Goal: Task Accomplishment & Management: Complete application form

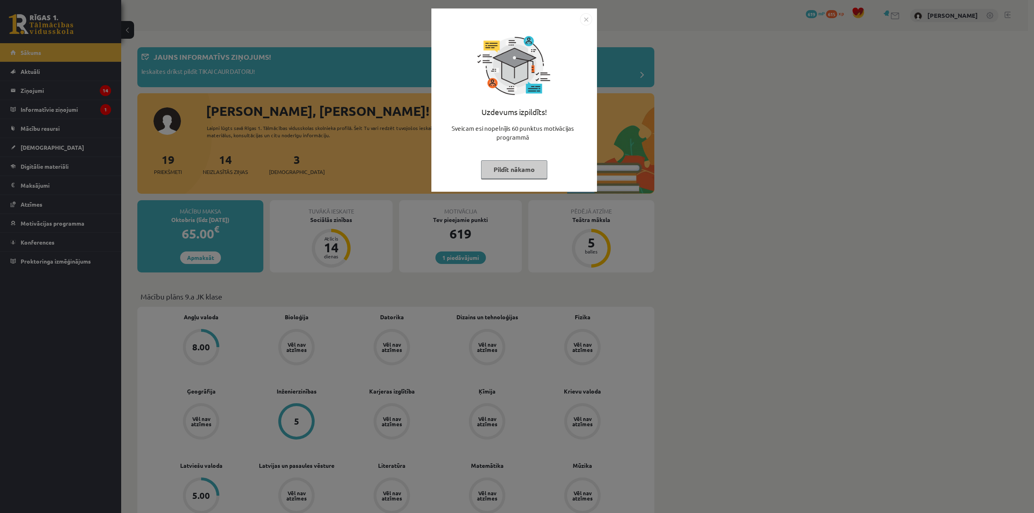
click at [586, 20] on img "Close" at bounding box center [586, 19] width 12 height 12
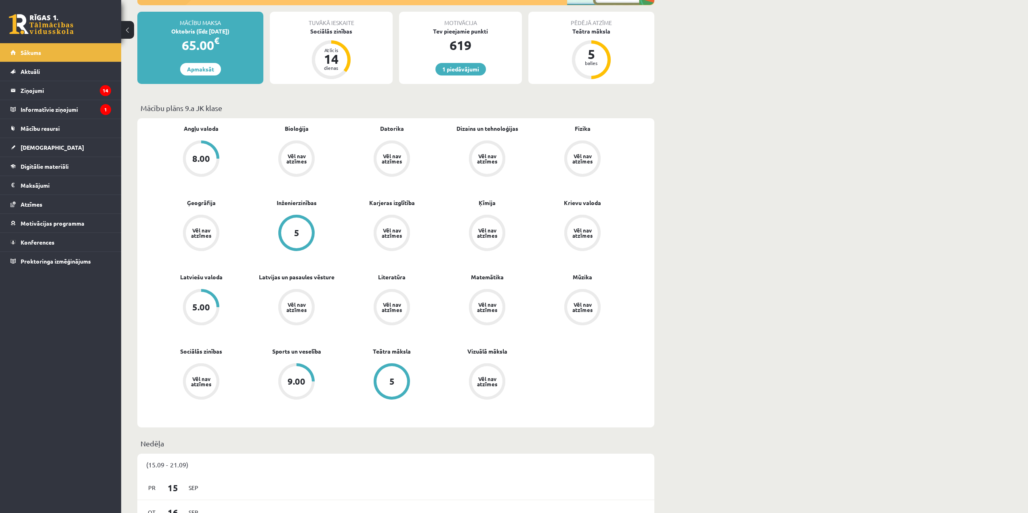
scroll to position [202, 0]
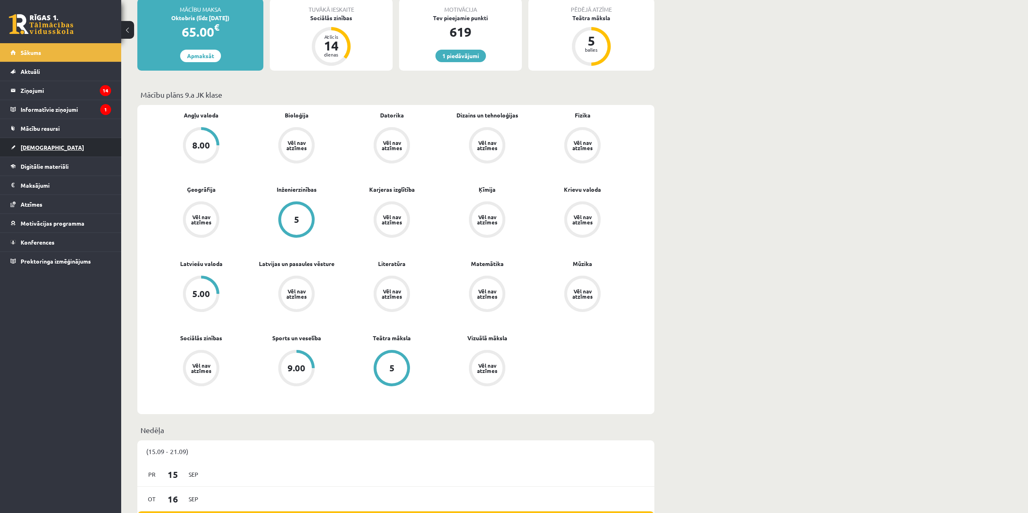
click at [75, 154] on link "[DEMOGRAPHIC_DATA]" at bounding box center [61, 147] width 101 height 19
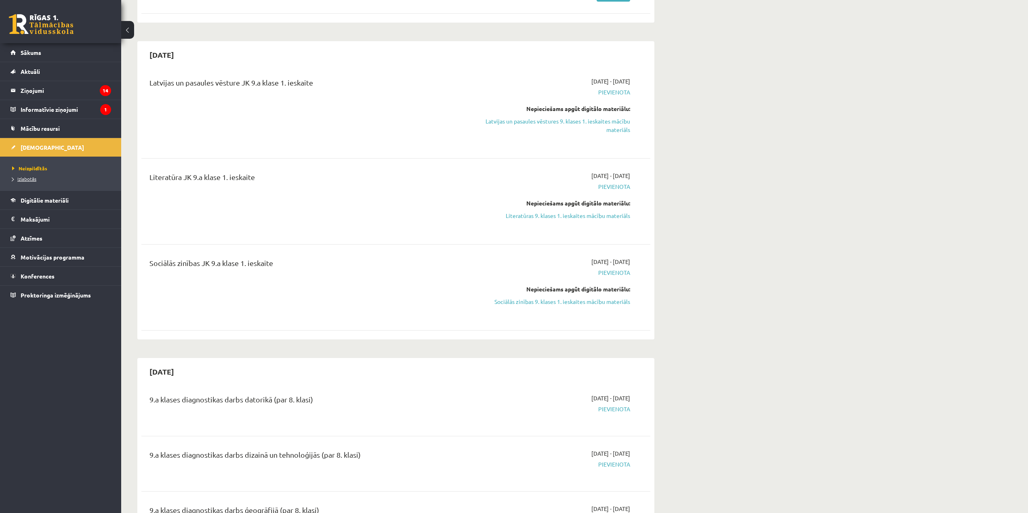
click at [35, 181] on span "Izlabotās" at bounding box center [24, 179] width 24 height 6
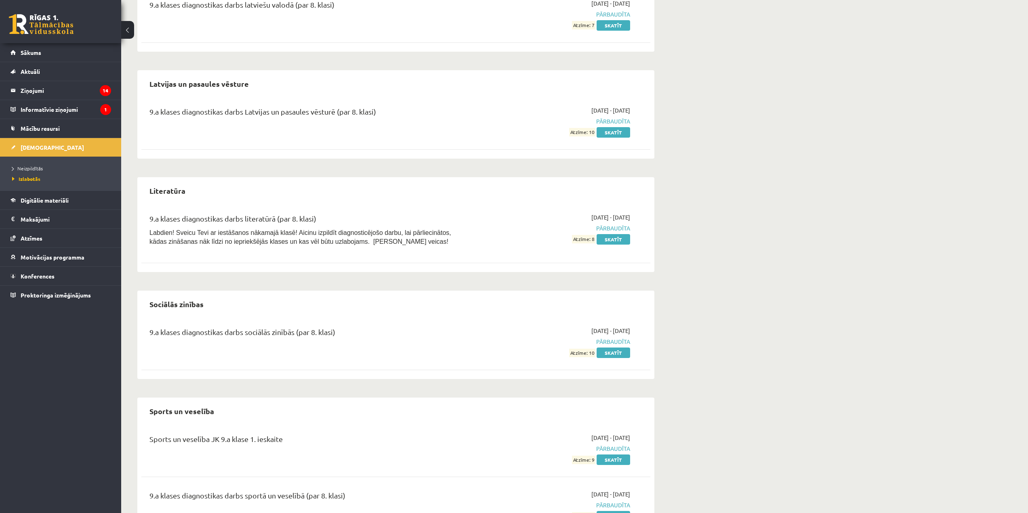
scroll to position [709, 0]
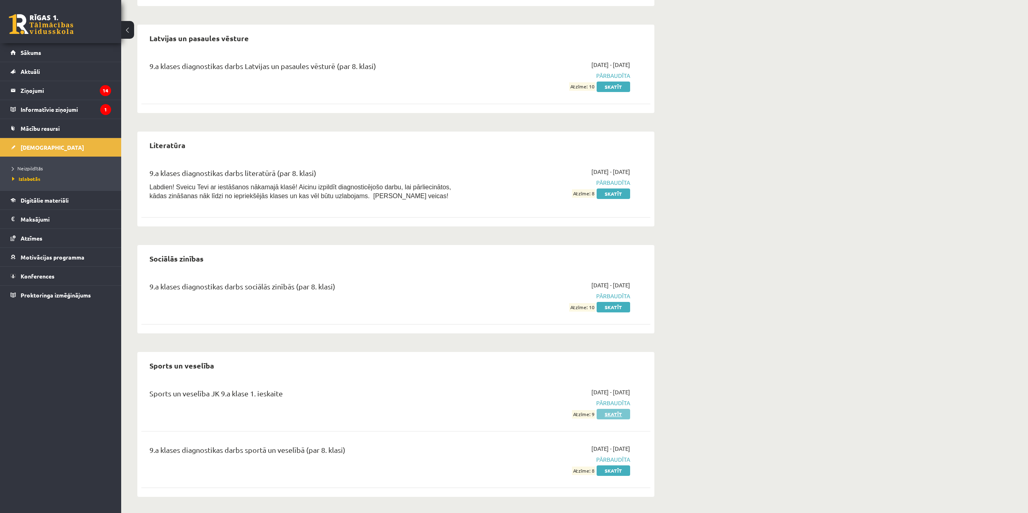
click at [612, 414] on link "Skatīt" at bounding box center [614, 414] width 34 height 11
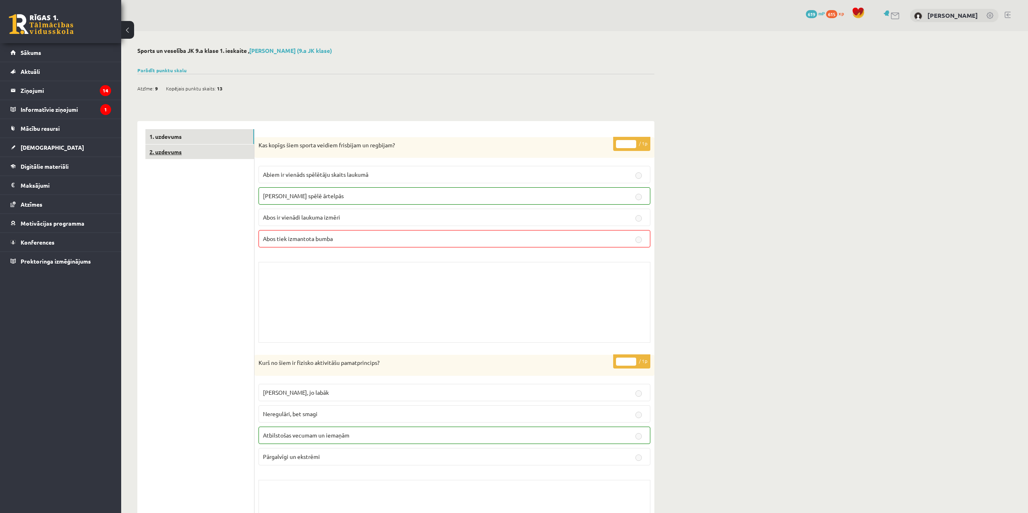
click at [225, 157] on link "2. uzdevums" at bounding box center [199, 152] width 109 height 15
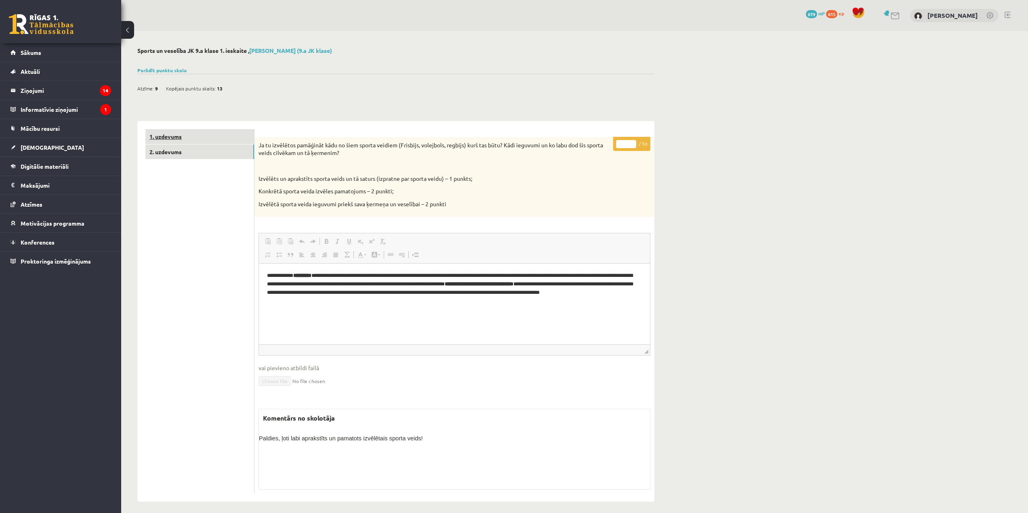
click at [218, 134] on link "1. uzdevums" at bounding box center [199, 136] width 109 height 15
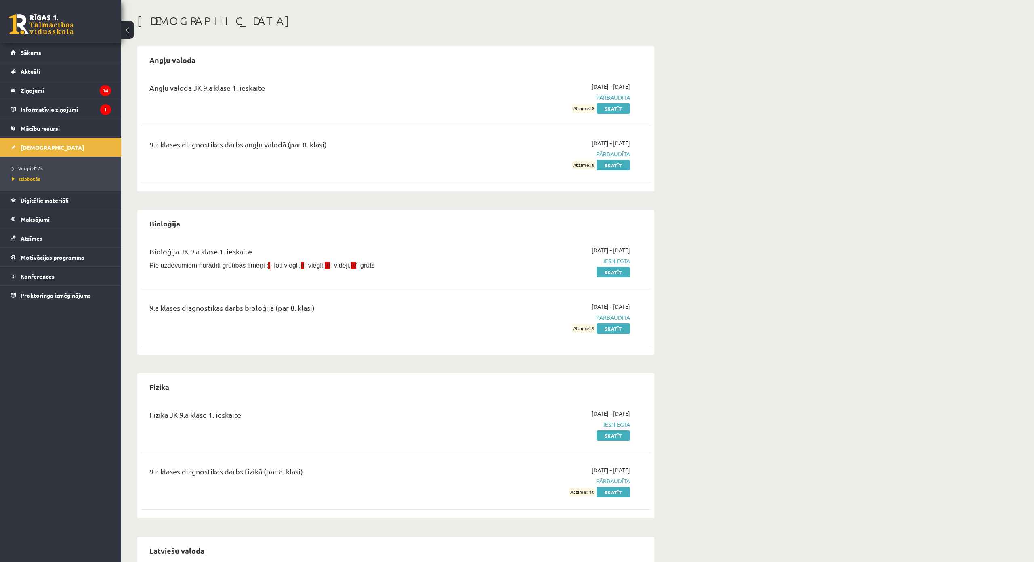
scroll to position [23, 0]
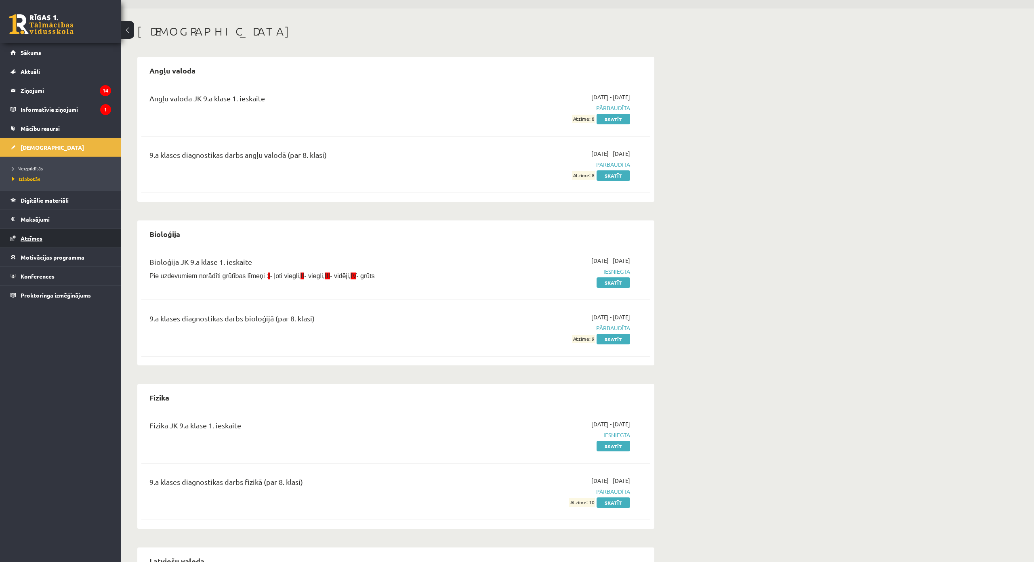
click at [75, 230] on link "Atzīmes" at bounding box center [61, 238] width 101 height 19
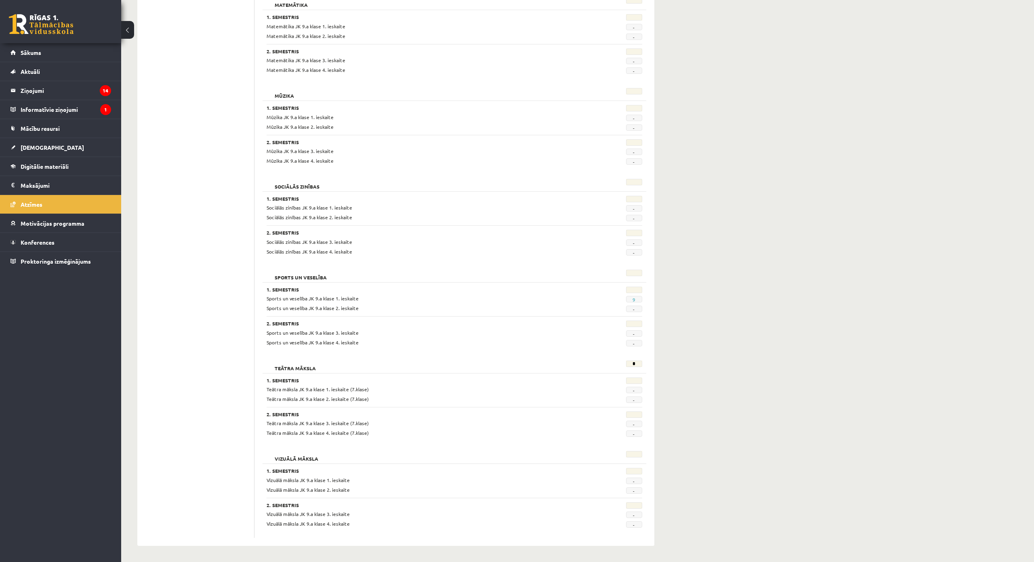
scroll to position [1274, 0]
click at [88, 141] on link "[DEMOGRAPHIC_DATA]" at bounding box center [61, 147] width 101 height 19
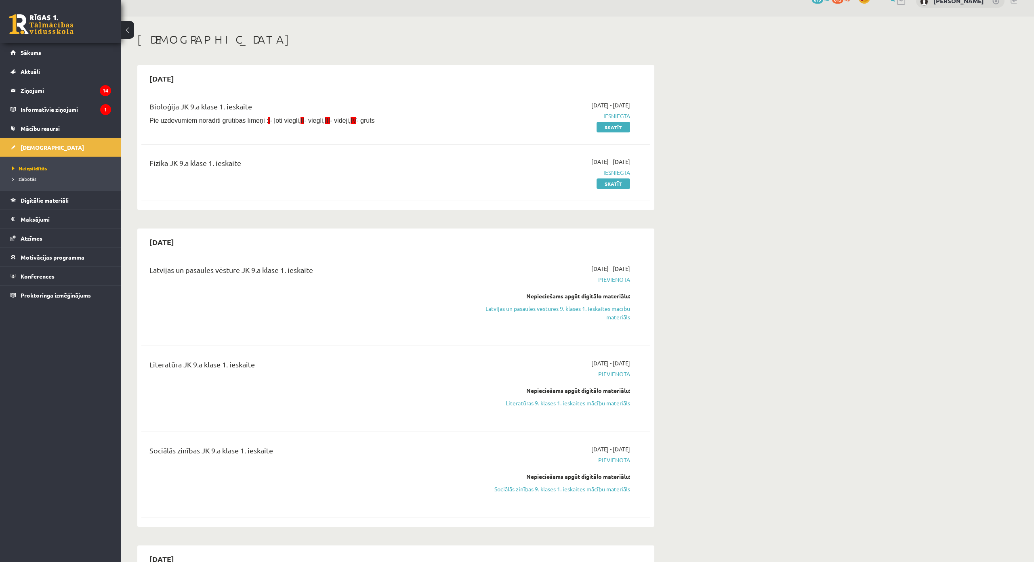
scroll to position [81, 0]
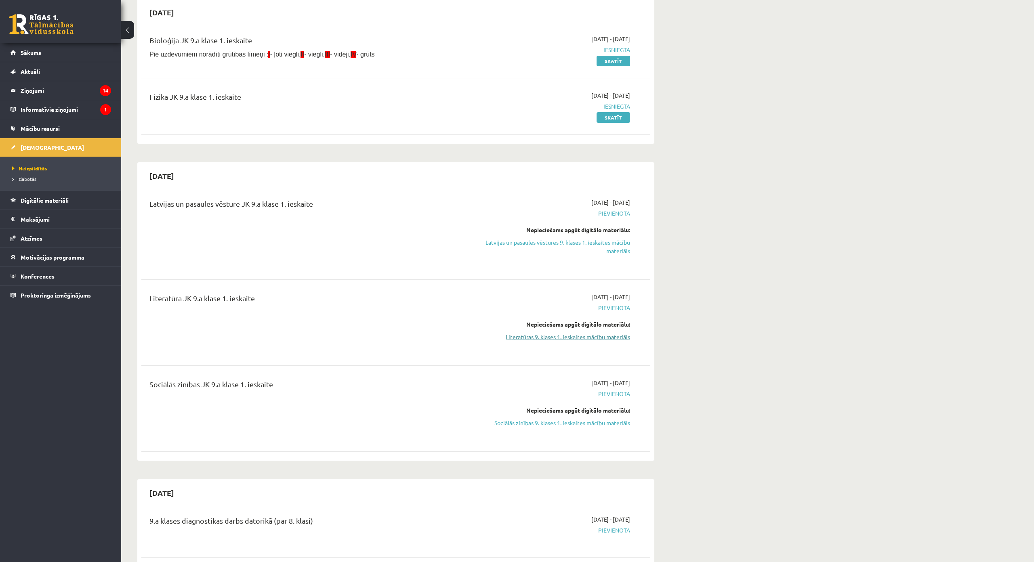
click at [575, 333] on link "Literatūras 9. klases 1. ieskaites mācību materiāls" at bounding box center [554, 337] width 152 height 8
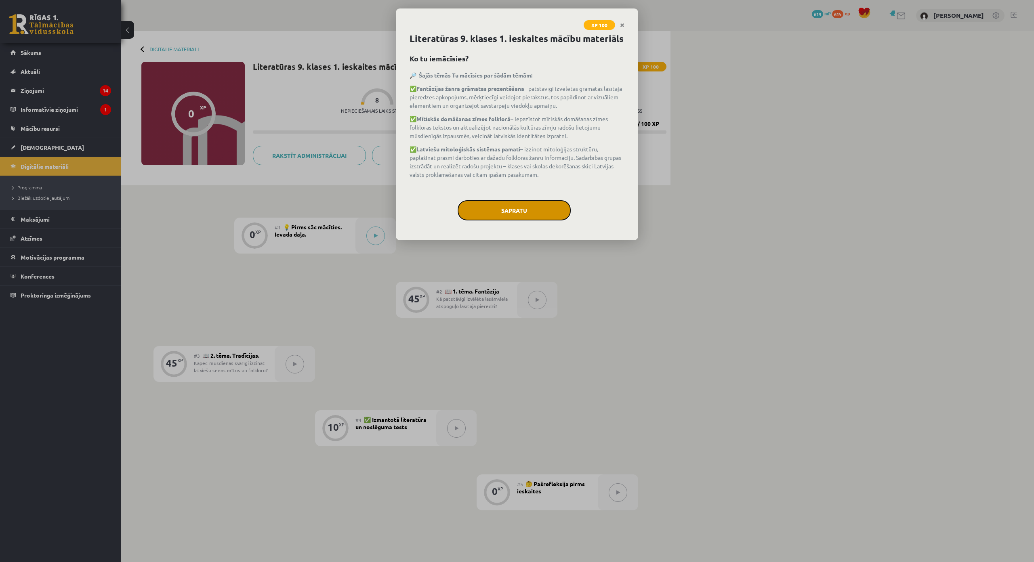
click at [557, 210] on button "Sapratu" at bounding box center [514, 210] width 113 height 20
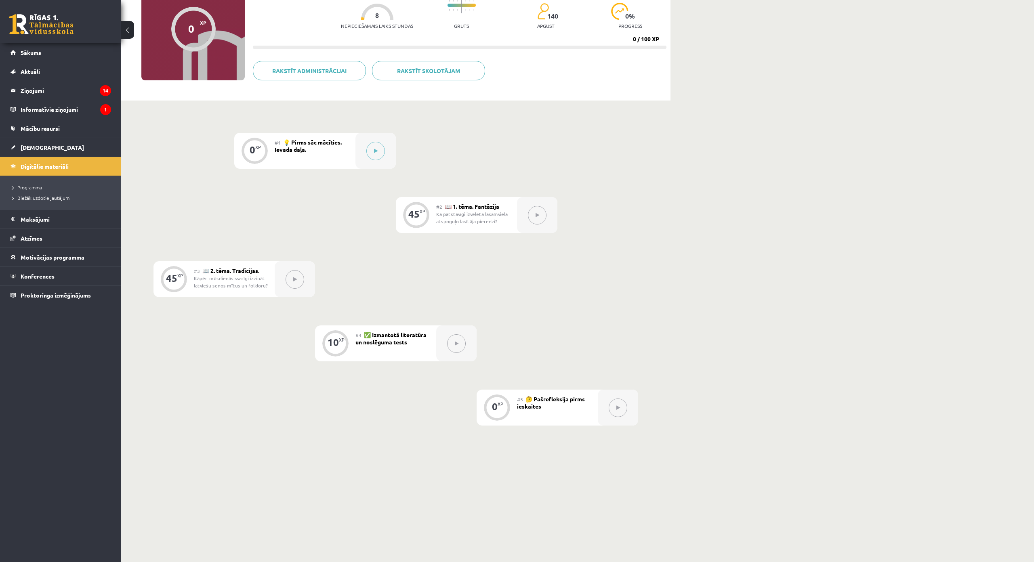
scroll to position [81, 0]
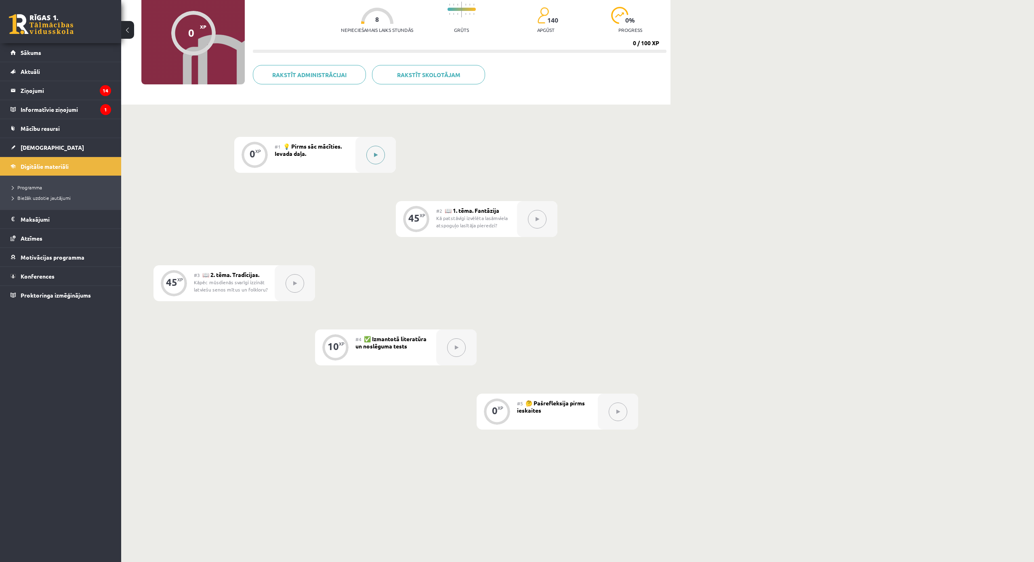
click at [382, 161] on button at bounding box center [375, 155] width 19 height 19
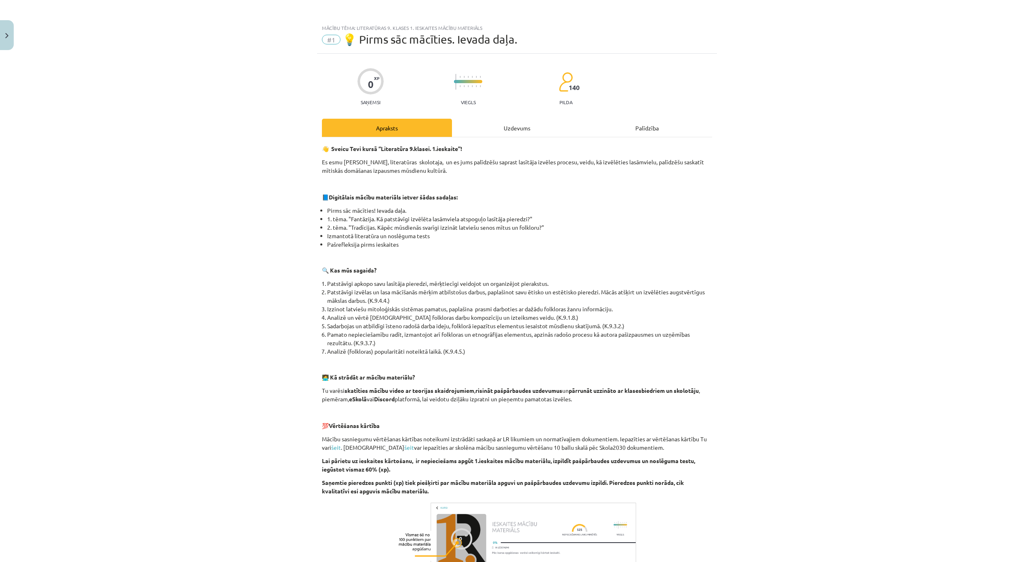
scroll to position [157, 0]
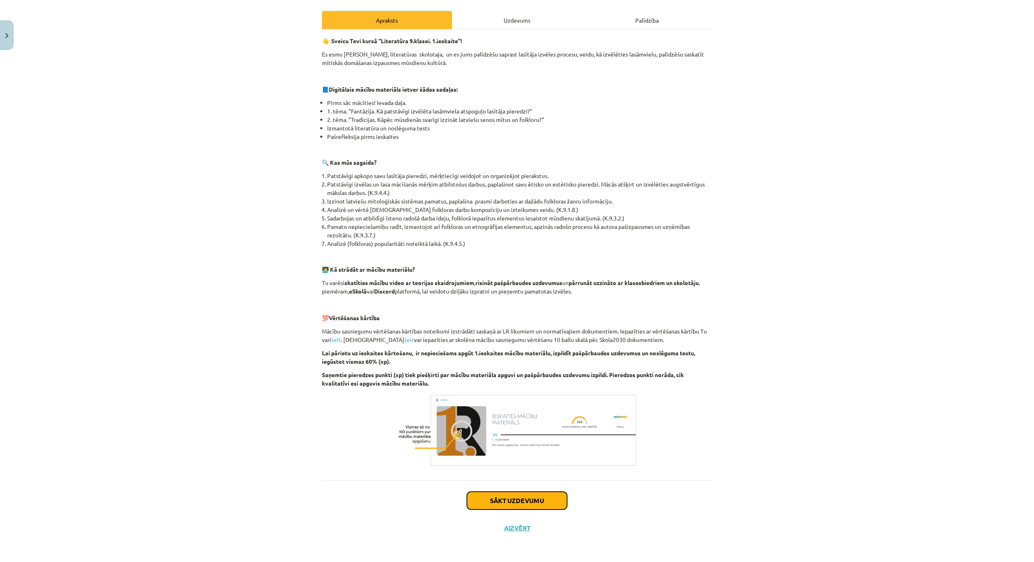
click at [520, 492] on button "Sākt uzdevumu" at bounding box center [517, 501] width 100 height 18
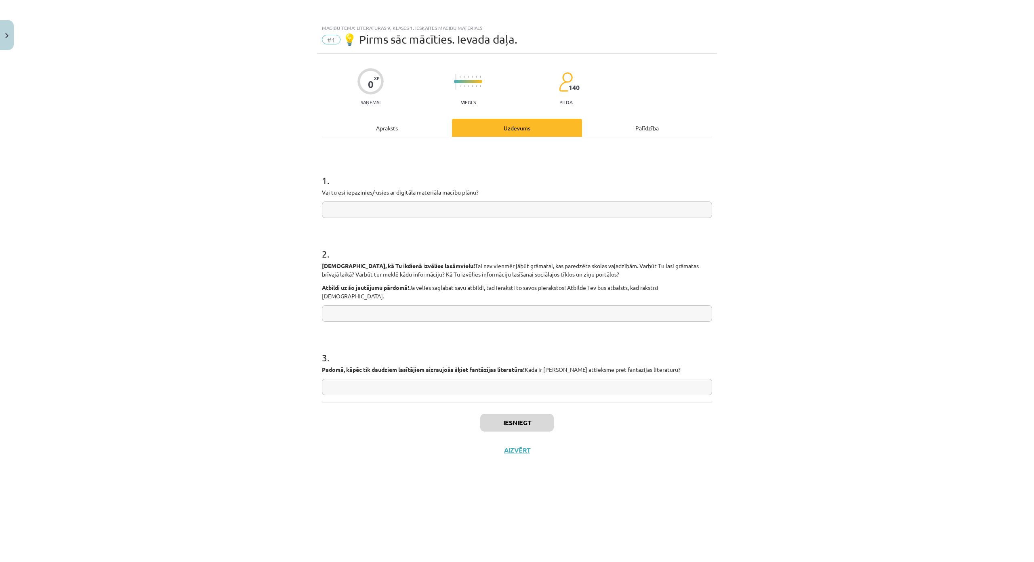
click at [382, 209] on input "text" at bounding box center [517, 210] width 390 height 17
type input "*"
click at [378, 305] on input "text" at bounding box center [517, 313] width 390 height 17
type input "*"
click at [369, 379] on input "text" at bounding box center [517, 387] width 390 height 17
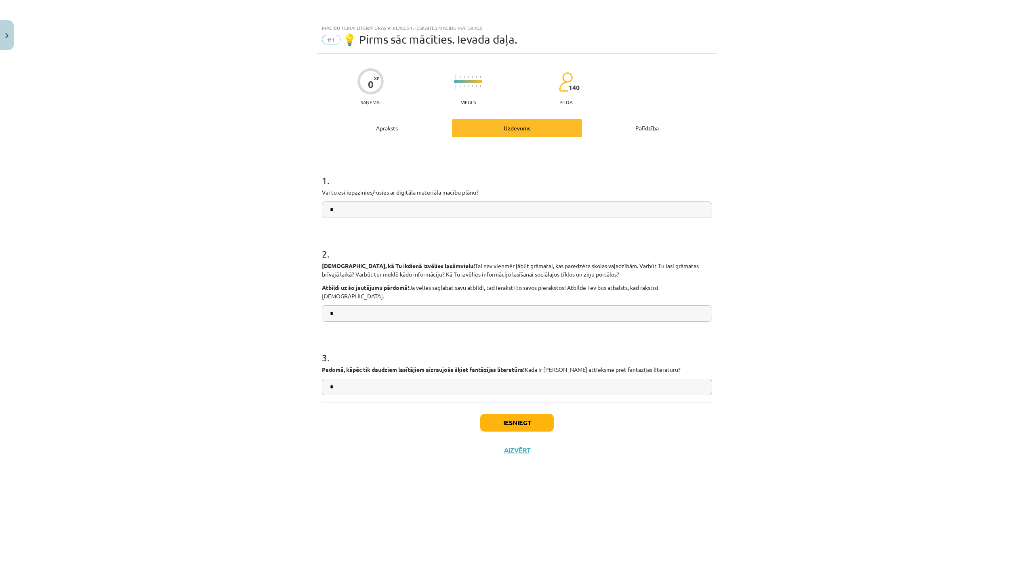
type input "*"
click at [511, 414] on button "Iesniegt" at bounding box center [517, 423] width 74 height 18
click at [527, 446] on button "Nākamā nodarbība" at bounding box center [516, 455] width 79 height 19
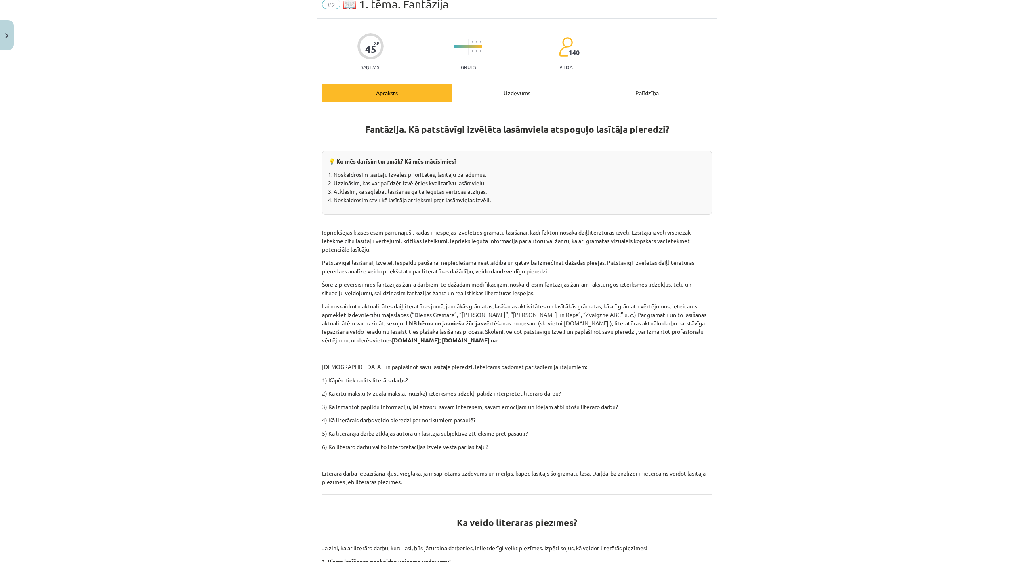
scroll to position [40, 0]
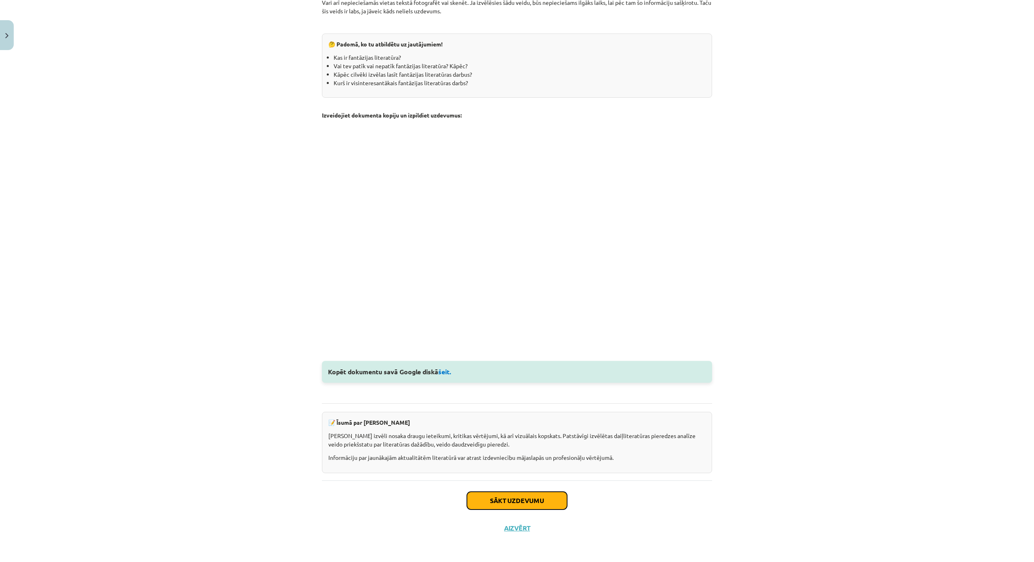
click at [552, 492] on button "Sākt uzdevumu" at bounding box center [517, 501] width 100 height 18
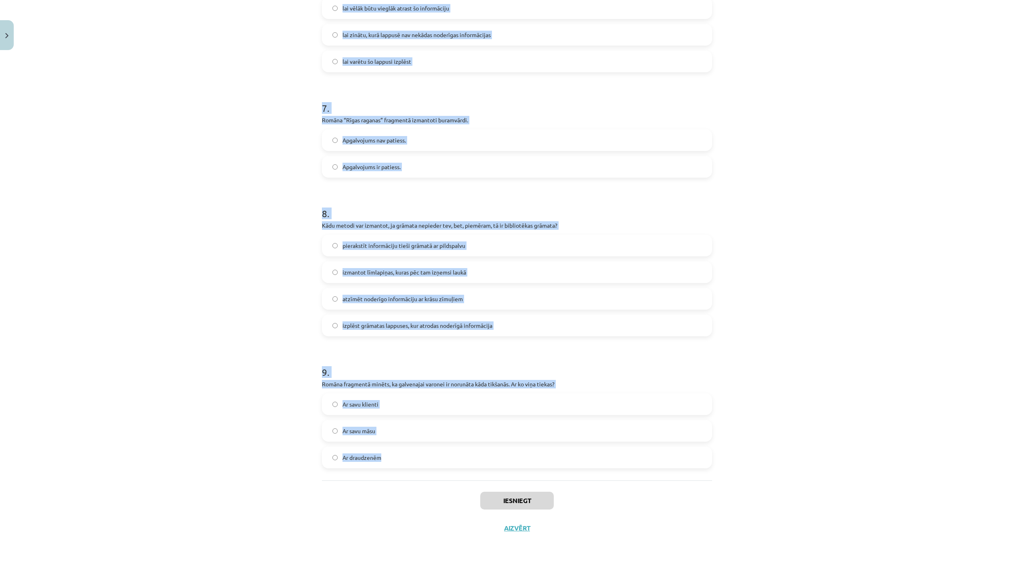
scroll to position [914, 0]
drag, startPoint x: 327, startPoint y: 177, endPoint x: 471, endPoint y: 428, distance: 288.8
click at [471, 428] on div "Mācību tēma: Literatūras 9. klases 1. ieskaites mācību materiāls #2 📖 1. tēma. …" at bounding box center [517, 281] width 1034 height 562
copy form "Romāna galvenajai varonei naktī traucēja aizdomīga skrāpēšanās. Līdz kuram brīd…"
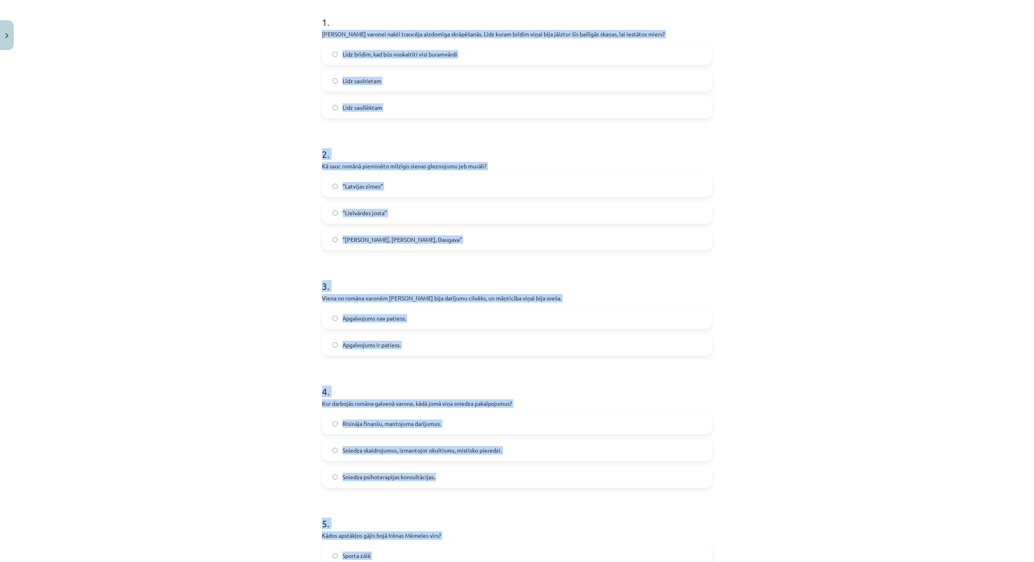
scroll to position [146, 0]
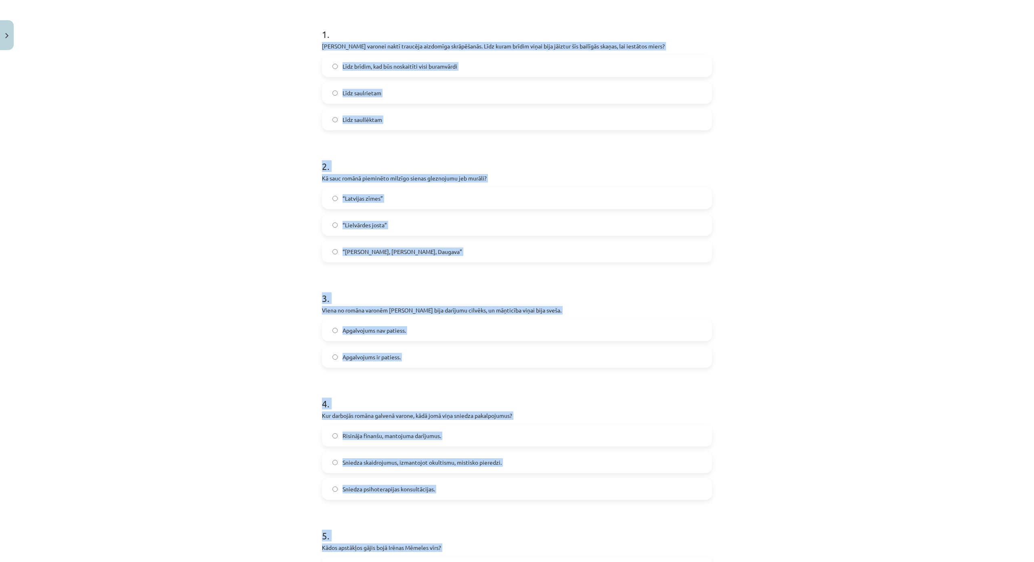
click at [263, 223] on div "Mācību tēma: Literatūras 9. klases 1. ieskaites mācību materiāls #2 📖 1. tēma. …" at bounding box center [517, 281] width 1034 height 562
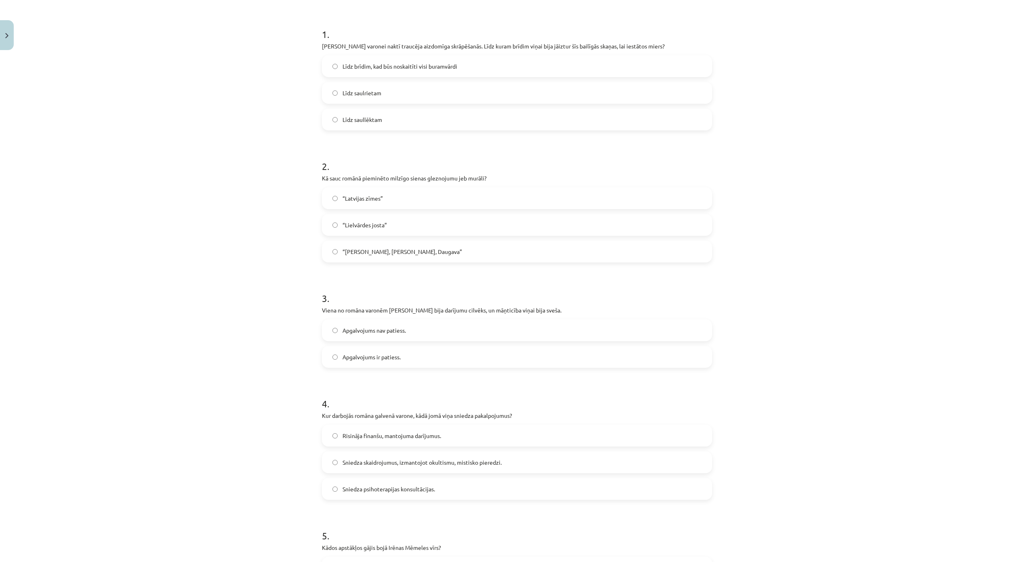
click at [402, 119] on label "Līdz saullēktam" at bounding box center [517, 119] width 389 height 20
click at [388, 250] on span "“Saule, Pērkons, Daugava”" at bounding box center [403, 252] width 120 height 8
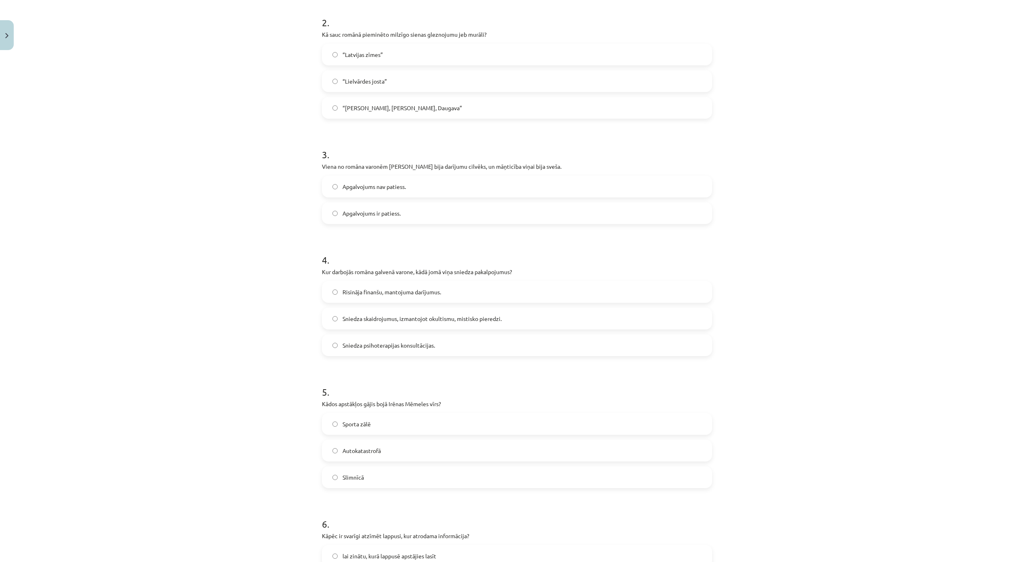
scroll to position [308, 0]
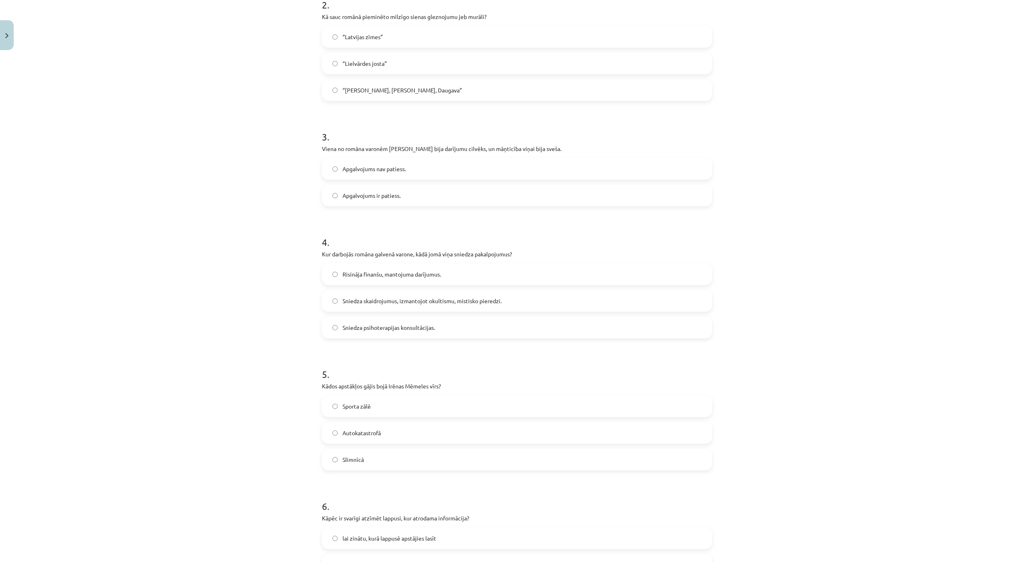
click at [403, 170] on span "Apgalvojums nav patiess." at bounding box center [374, 169] width 63 height 8
click at [471, 303] on span "Sniedza skaidrojumus, izmantojot okultismu, mistisko pieredzi." at bounding box center [422, 301] width 159 height 8
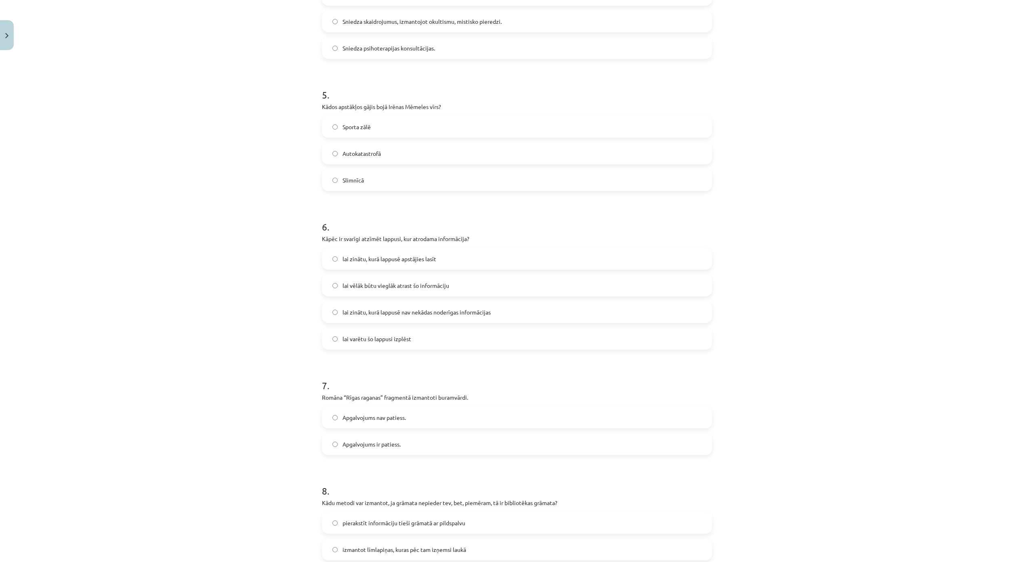
scroll to position [591, 0]
click at [377, 146] on span "Autokatastrofā" at bounding box center [362, 150] width 38 height 8
click at [463, 288] on label "lai vēlāk būtu vieglāk atrast šo informāciju" at bounding box center [517, 282] width 389 height 20
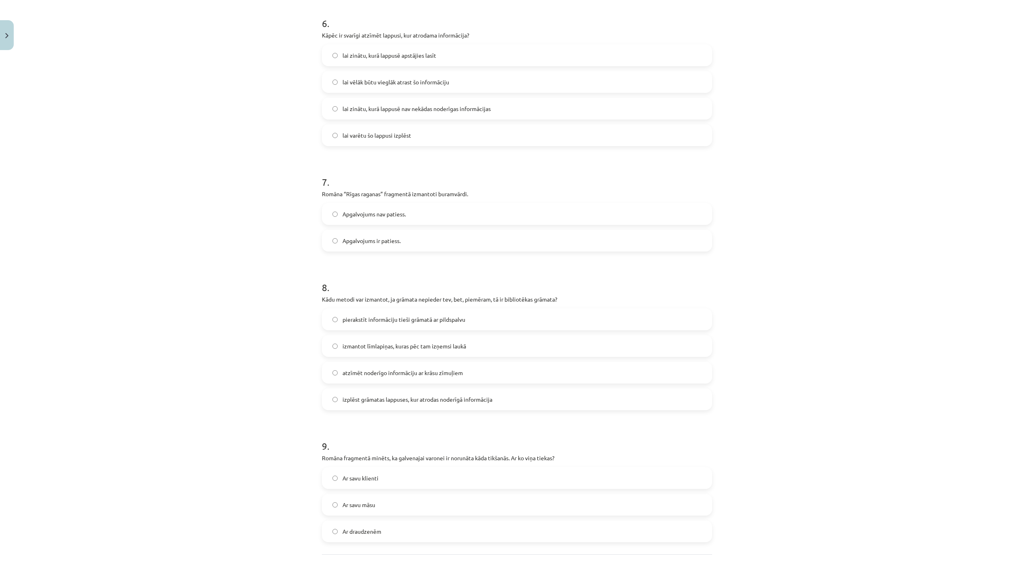
scroll to position [793, 0]
click at [420, 231] on label "Apgalvojums ir patiess." at bounding box center [517, 239] width 389 height 20
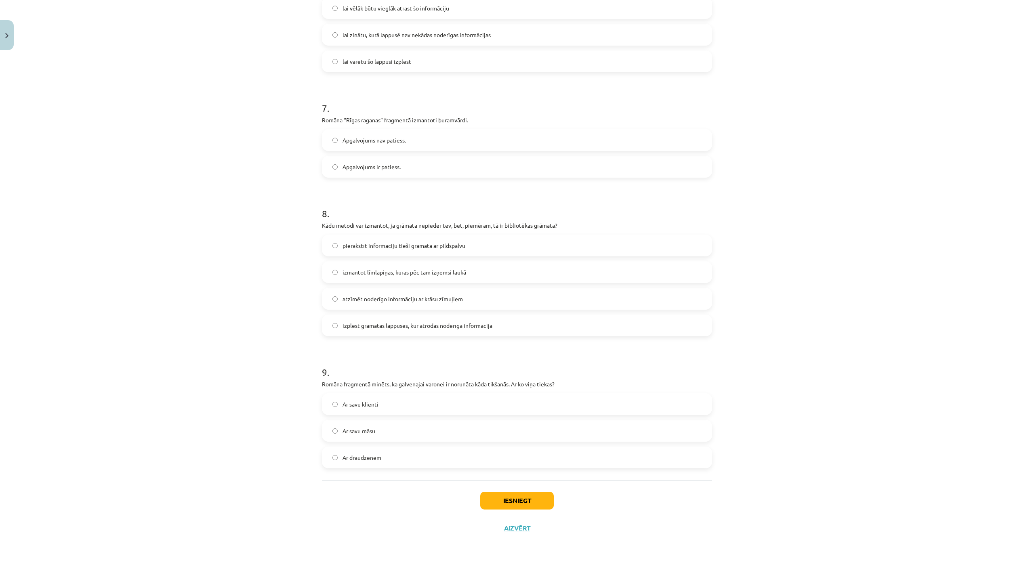
scroll to position [914, 0]
click at [476, 262] on label "izmantot līmlapiņas, kuras pēc tam izņemsi laukā" at bounding box center [517, 272] width 389 height 20
click at [385, 394] on label "Ar savu klienti" at bounding box center [517, 404] width 389 height 20
click at [508, 492] on button "Iesniegt" at bounding box center [517, 501] width 74 height 18
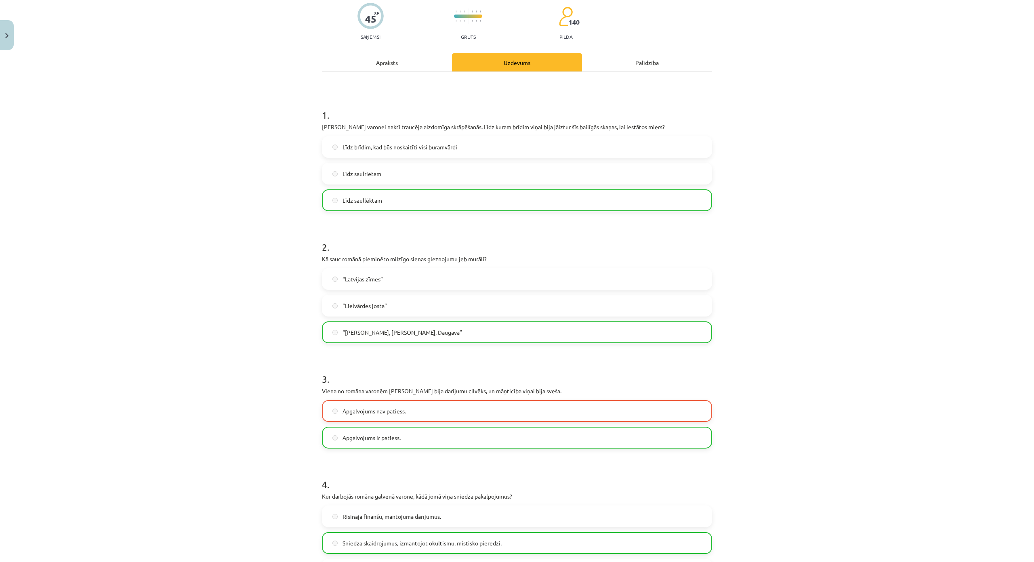
scroll to position [0, 0]
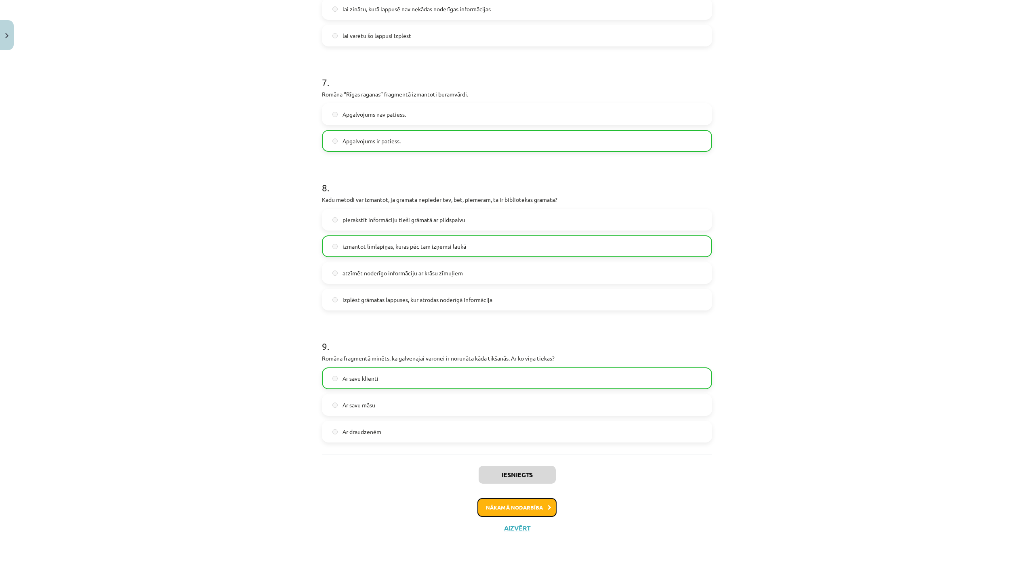
click at [506, 498] on button "Nākamā nodarbība" at bounding box center [516, 507] width 79 height 19
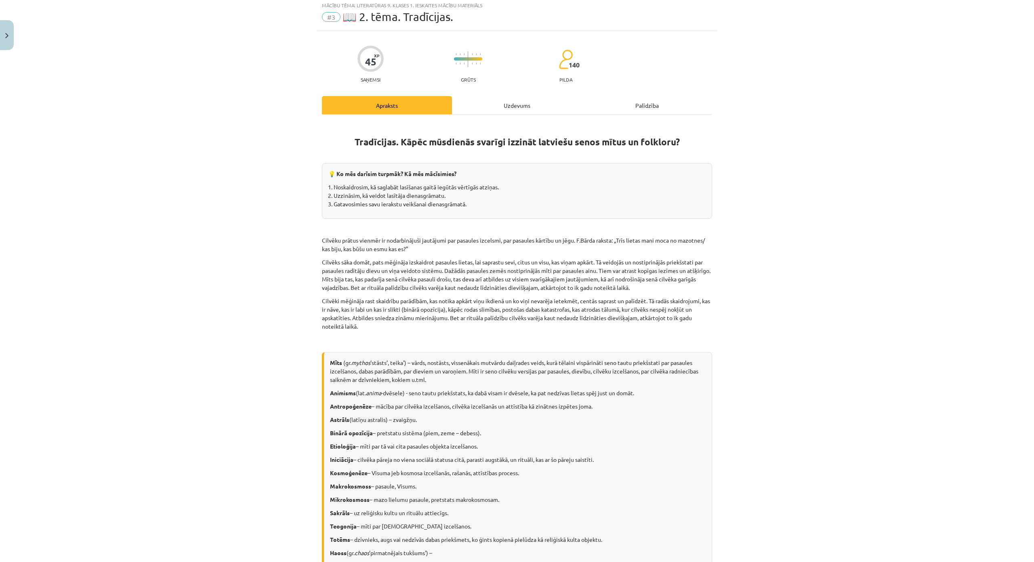
scroll to position [20, 0]
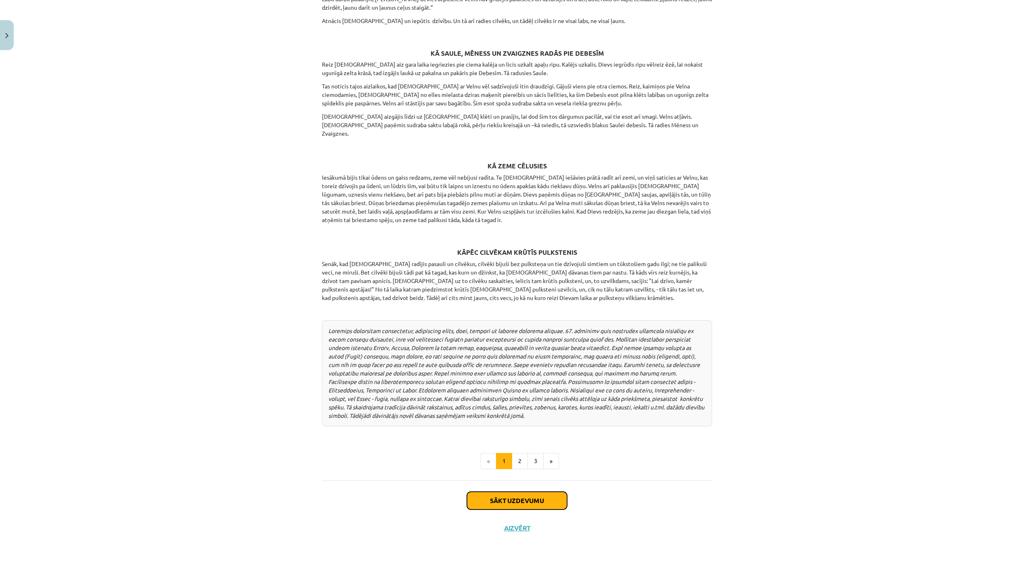
click at [529, 492] on button "Sākt uzdevumu" at bounding box center [517, 501] width 100 height 18
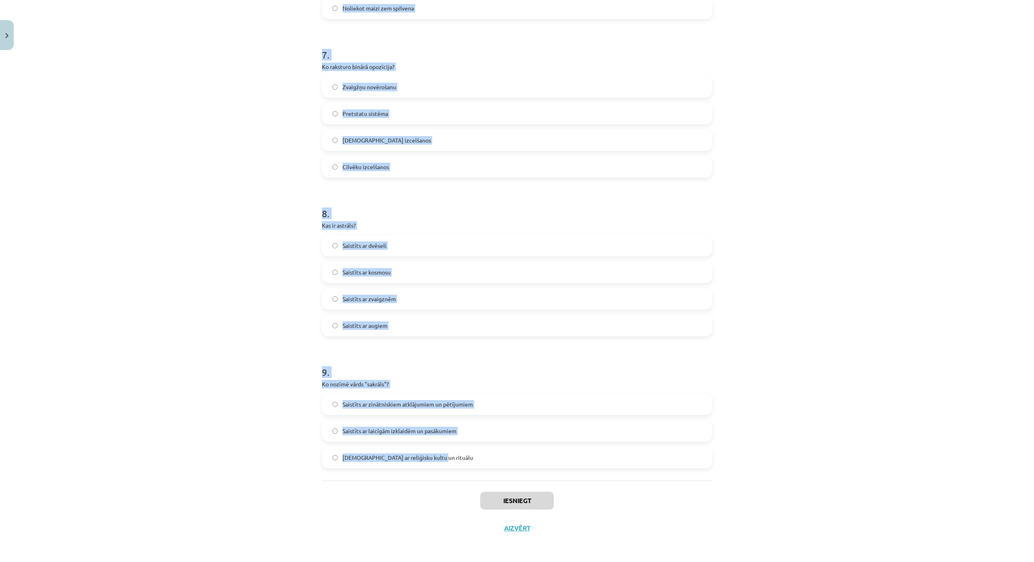
scroll to position [1020, 0]
drag, startPoint x: 318, startPoint y: 168, endPoint x: 433, endPoint y: 416, distance: 272.7
copy form "Ko nozīmē termins "mīts"? Mākslas darbs Vēsturiska leģenda Zinātnisks pētījums …"
click at [450, 448] on label "Saistīts ar reliģisku kultu un rituālu" at bounding box center [517, 458] width 389 height 20
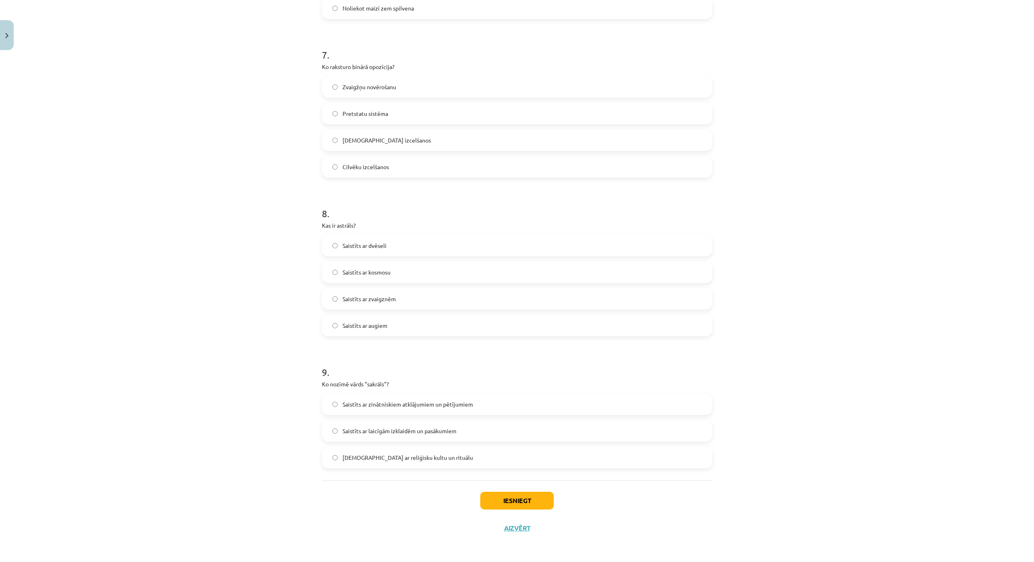
click at [393, 295] on span "Saistīts ar zvaigznēm" at bounding box center [369, 299] width 53 height 8
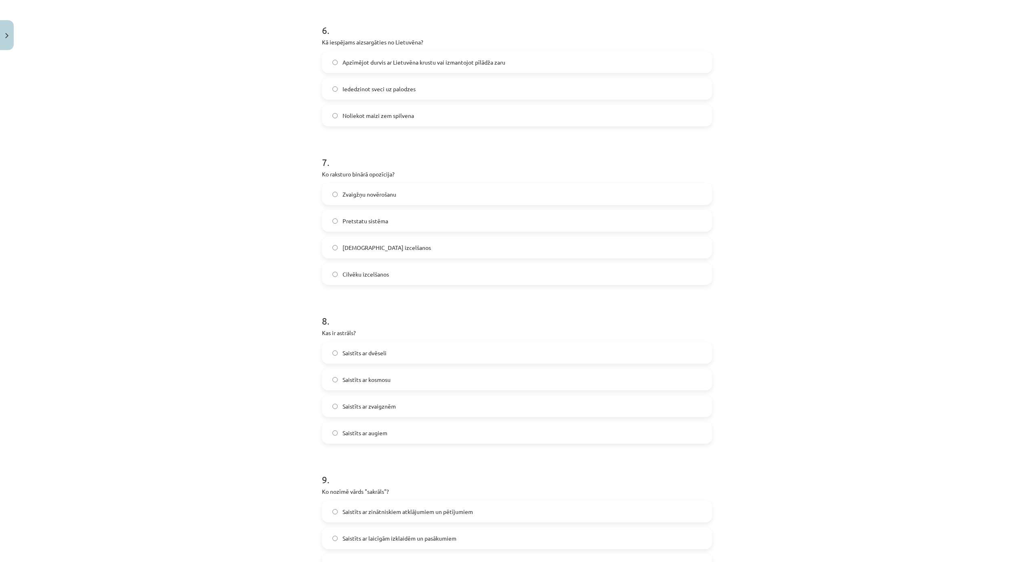
scroll to position [859, 0]
click at [461, 62] on label "Apzīmējot durvis ar Lietuvēna krustu vai izmantojot pīlādža zaru" at bounding box center [517, 67] width 389 height 20
click at [406, 227] on label "Pretstatu sistēma" at bounding box center [517, 226] width 389 height 20
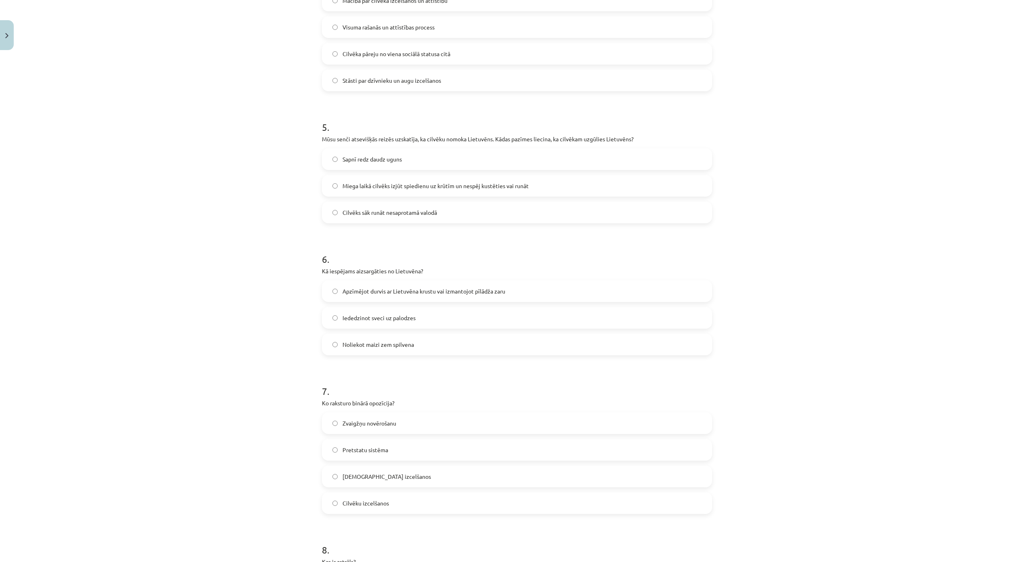
scroll to position [616, 0]
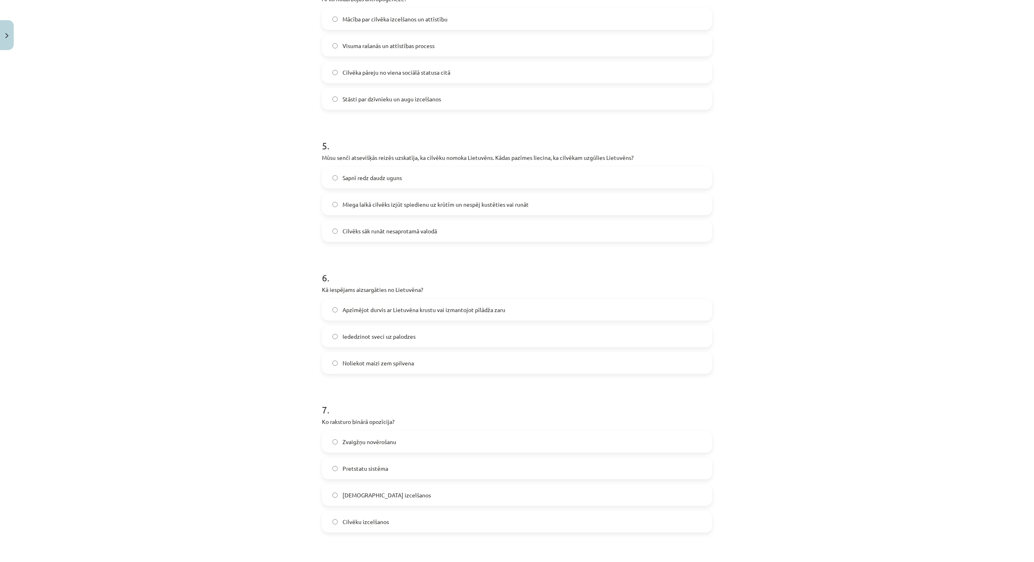
click at [450, 20] on label "Mācība par cilvēka izcelšanos un attīstību" at bounding box center [517, 19] width 389 height 20
click at [566, 200] on label "Miega laikā cilvēks izjūt spiedienu uz krūtīm un nespēj kustēties vai runāt" at bounding box center [517, 204] width 389 height 20
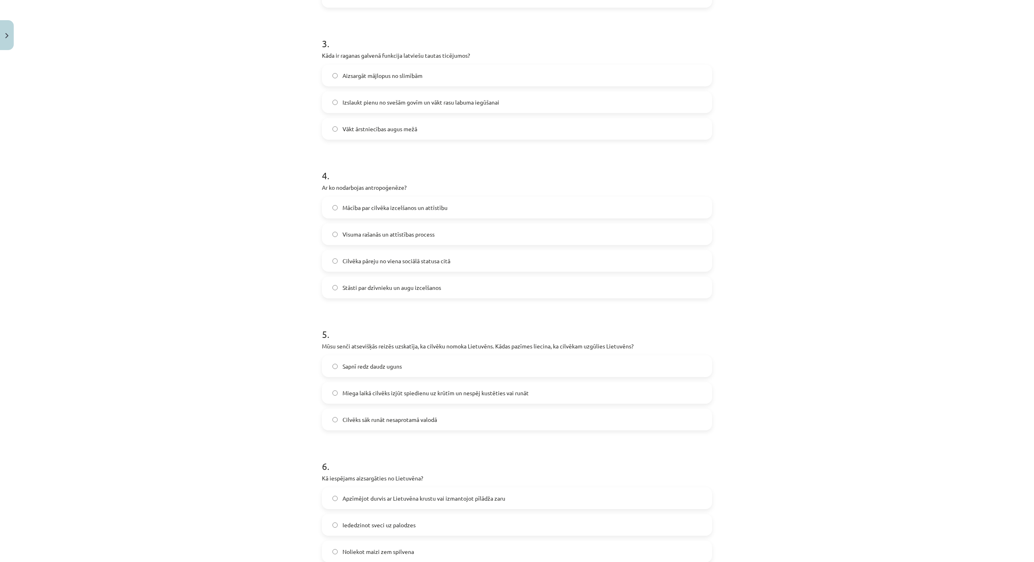
scroll to position [414, 0]
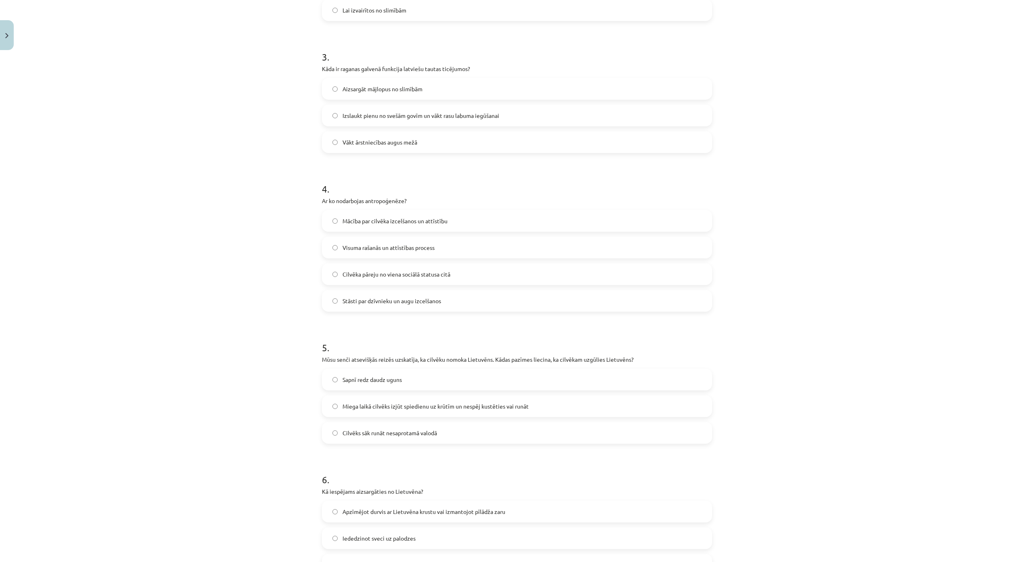
click at [480, 115] on span "Izslaukt pienu no svešām govīm un vākt rasu labuma iegūšanai" at bounding box center [421, 115] width 157 height 8
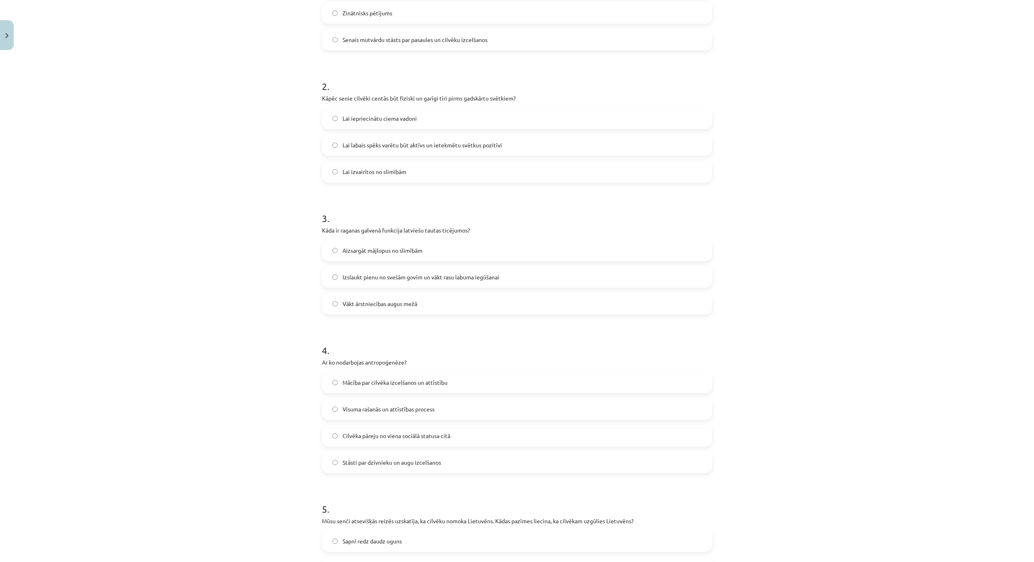
click at [498, 138] on label "Lai labais spēks varētu būt aktīvs un ietekmētu svētkus pozitīvi" at bounding box center [517, 145] width 389 height 20
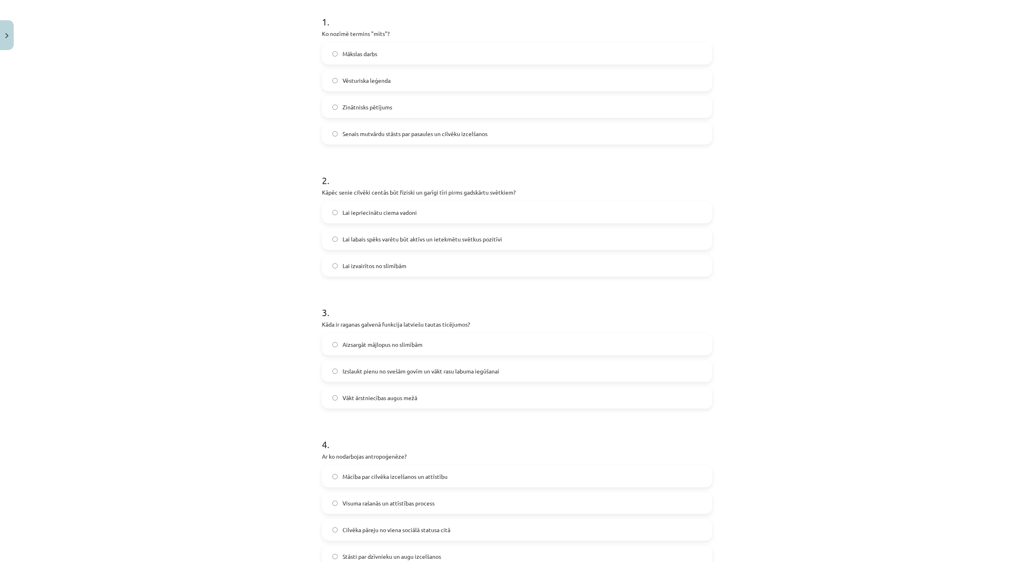
scroll to position [132, 0]
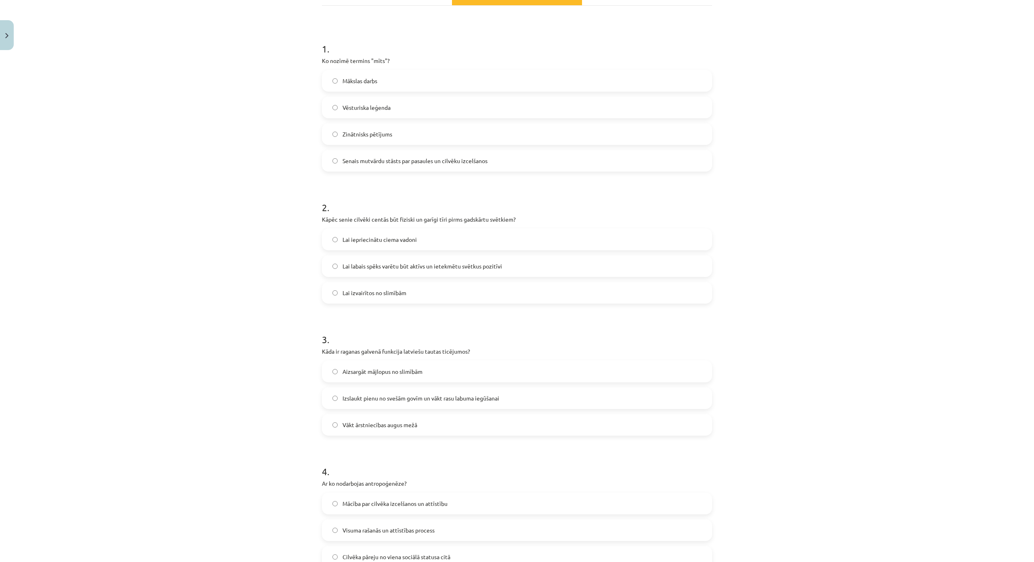
click at [503, 156] on label "Senais mutvārdu stāsts par pasaules un cilvēku izcelšanos" at bounding box center [517, 161] width 389 height 20
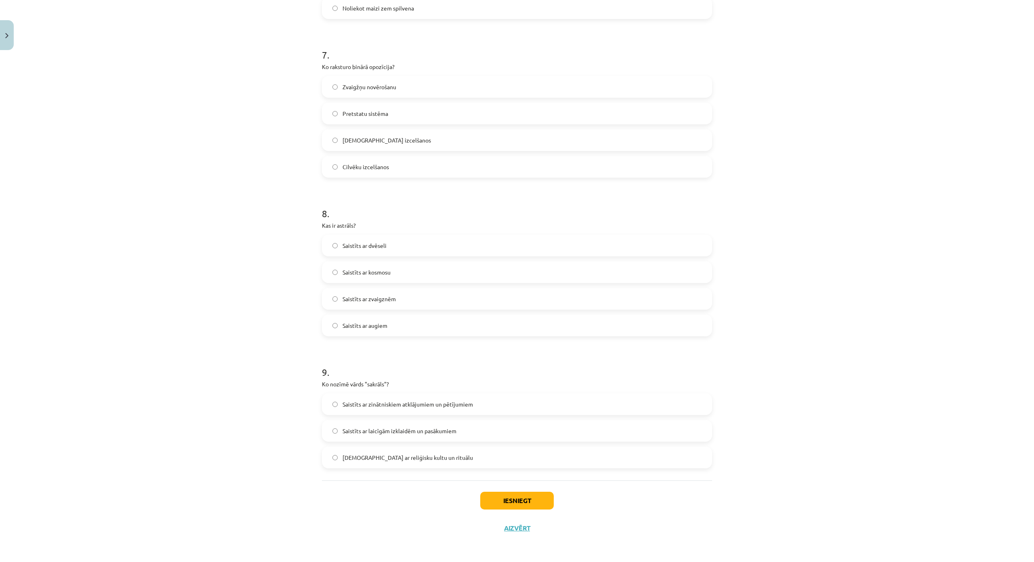
scroll to position [1020, 0]
click at [527, 492] on button "Iesniegt" at bounding box center [517, 501] width 74 height 18
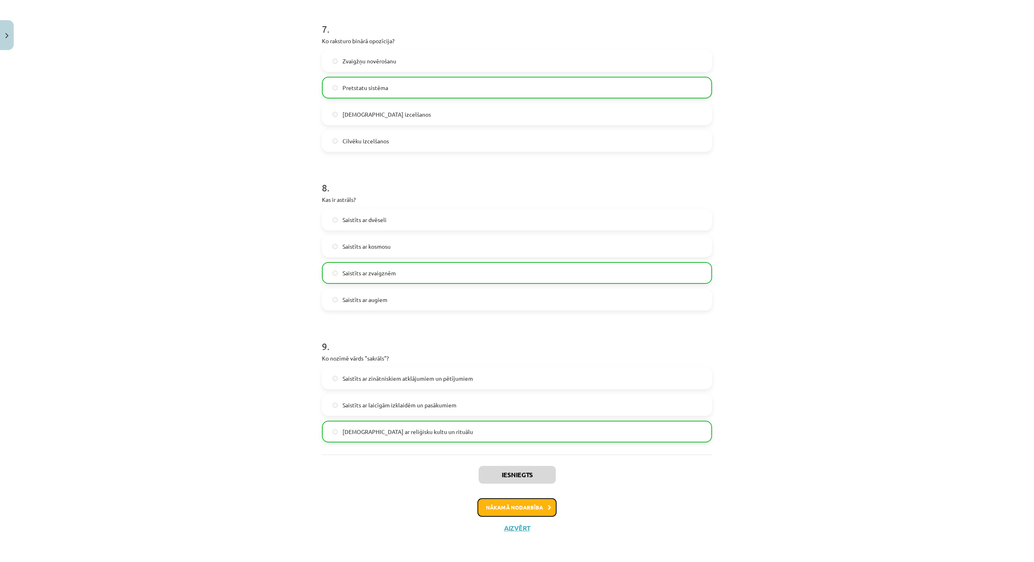
click at [528, 498] on button "Nākamā nodarbība" at bounding box center [516, 507] width 79 height 19
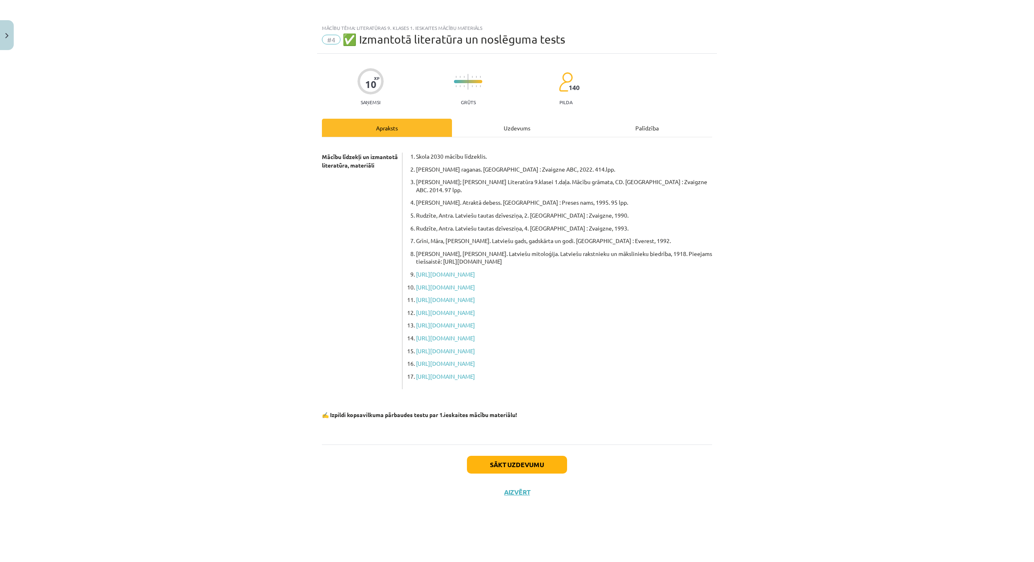
scroll to position [13, 0]
click at [521, 456] on button "Sākt uzdevumu" at bounding box center [517, 465] width 100 height 18
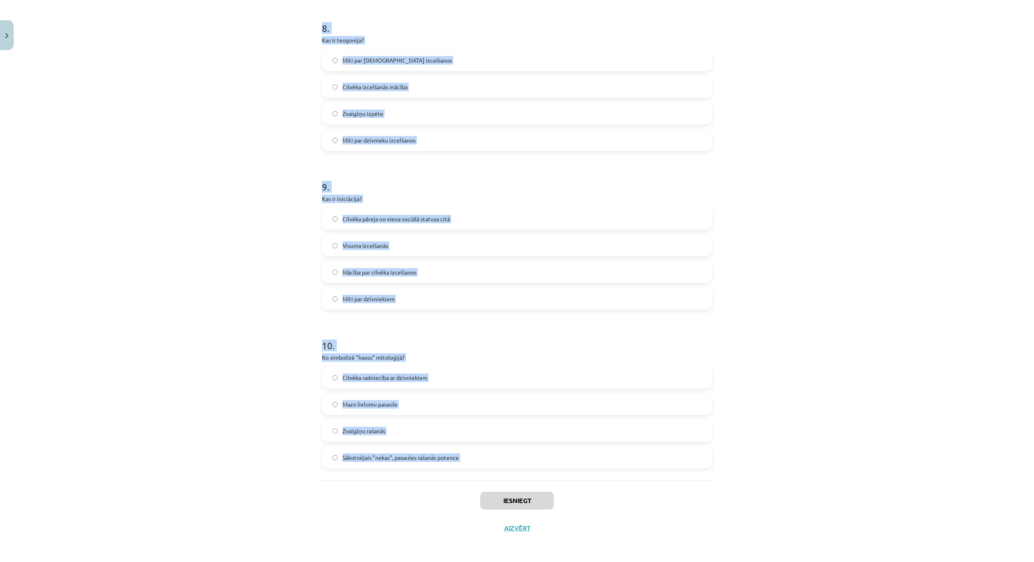
scroll to position [1306, 0]
drag, startPoint x: 316, startPoint y: 173, endPoint x: 467, endPoint y: 420, distance: 289.2
copy form "Ko raksturo termins "makrokosmoss"? Dievu izcelšanās Stāsti par cilvēka izcelša…"
click at [459, 448] on label "Sākotnējais "nekas", pasaules rašanās potence" at bounding box center [517, 458] width 389 height 20
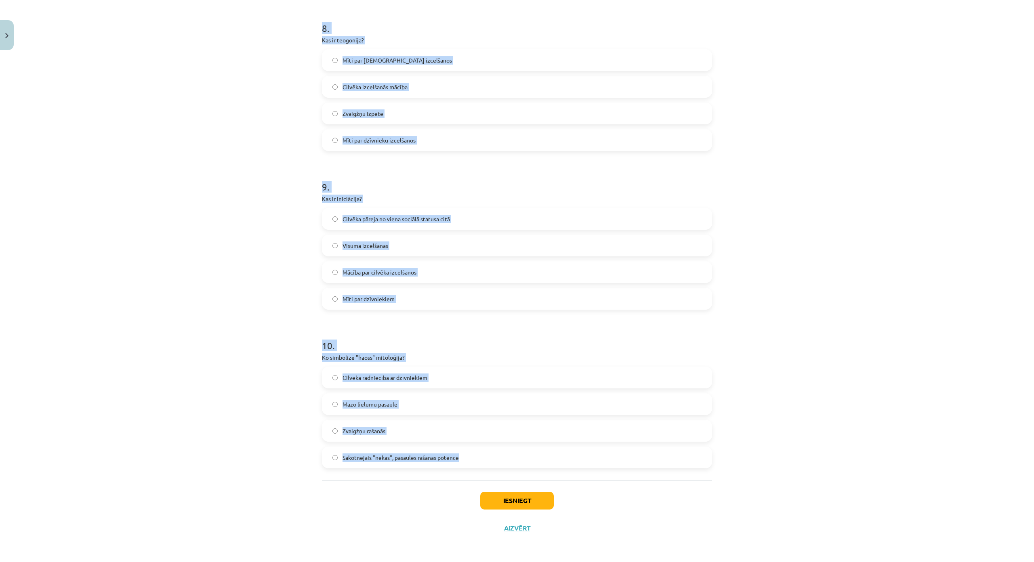
click at [469, 353] on p "Ko simbolizē "haoss" mitoloģijā?" at bounding box center [517, 357] width 390 height 8
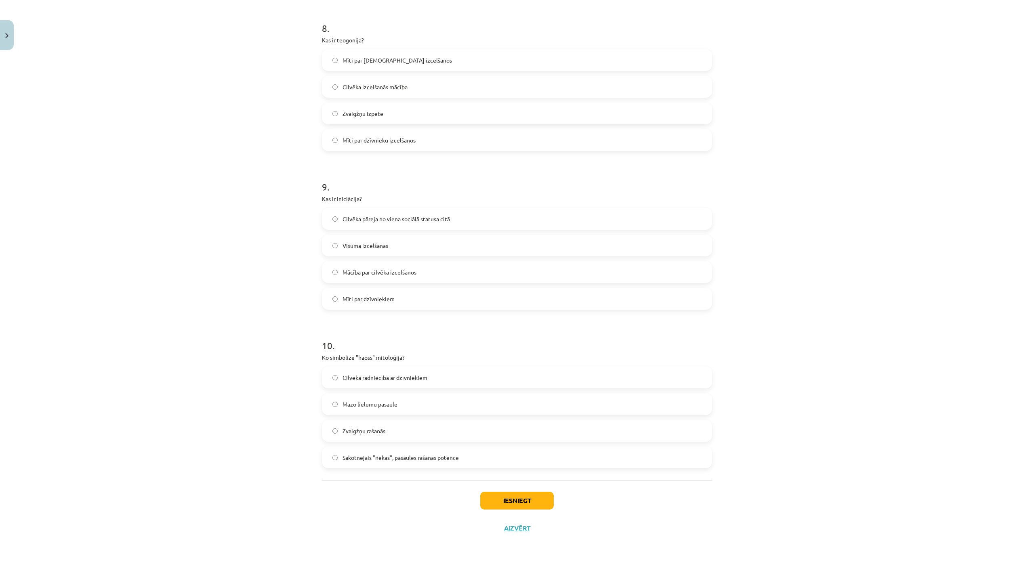
click at [440, 215] on span "Cilvēka pāreja no viena sociālā statusa citā" at bounding box center [396, 219] width 107 height 8
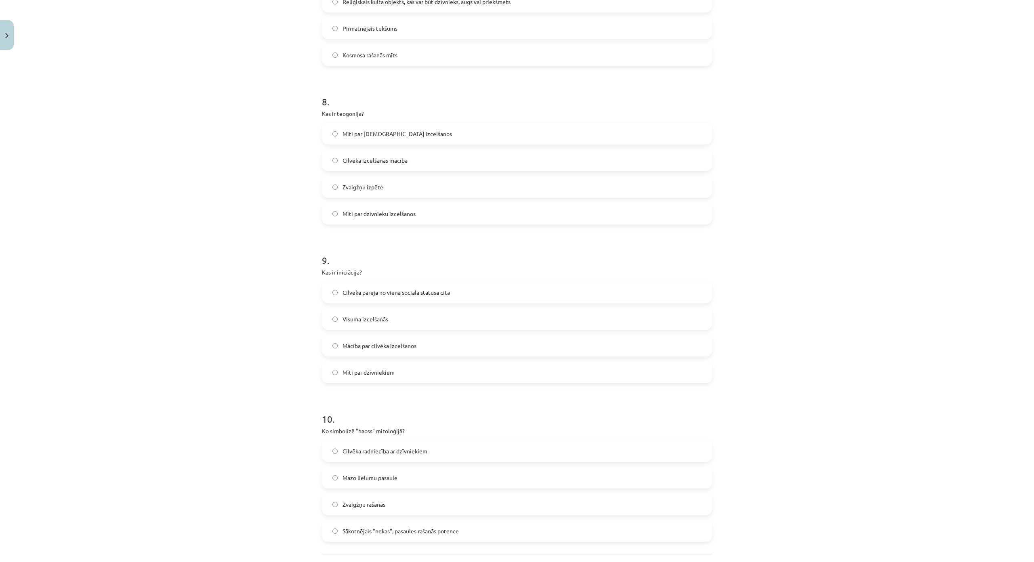
scroll to position [1184, 0]
click at [436, 218] on label "Mīti par dzīvnieku izcelšanos" at bounding box center [517, 219] width 389 height 20
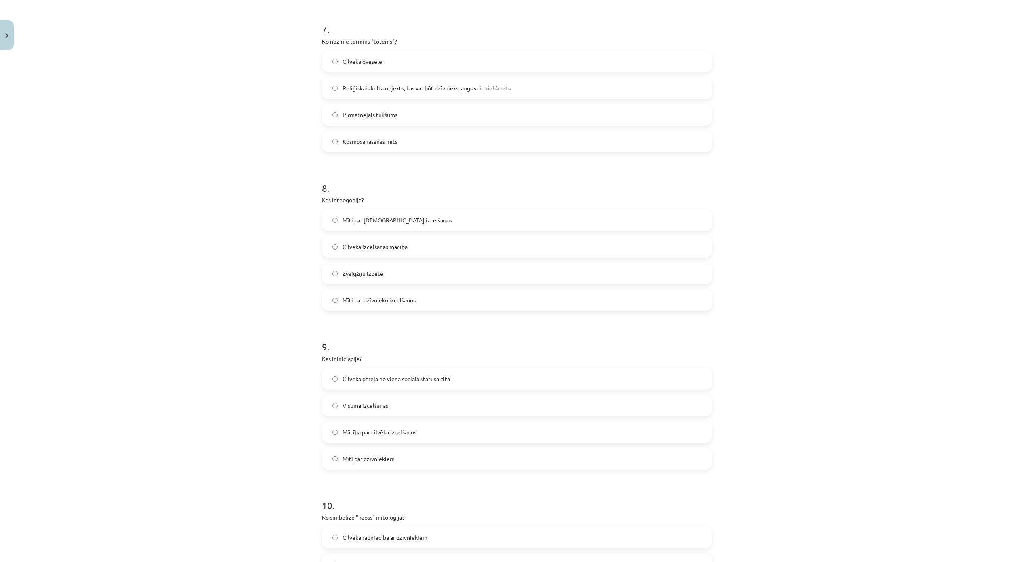
click at [391, 220] on span "Mīti par dievu izcelšanos" at bounding box center [397, 220] width 109 height 8
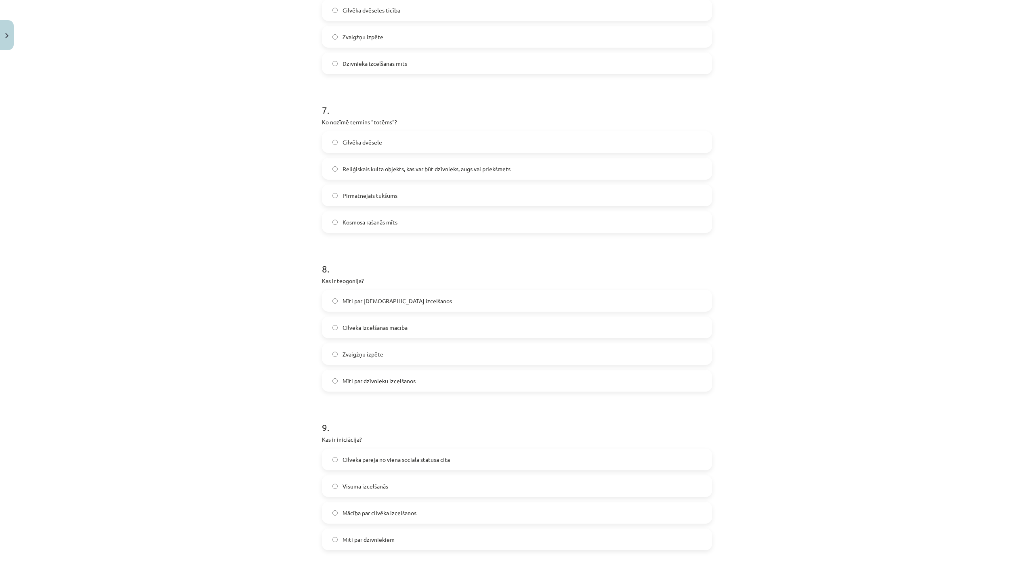
click at [499, 167] on span "Reliģiskais kulta objekts, kas var būt dzīvnieks, augs vai priekšmets" at bounding box center [427, 169] width 168 height 8
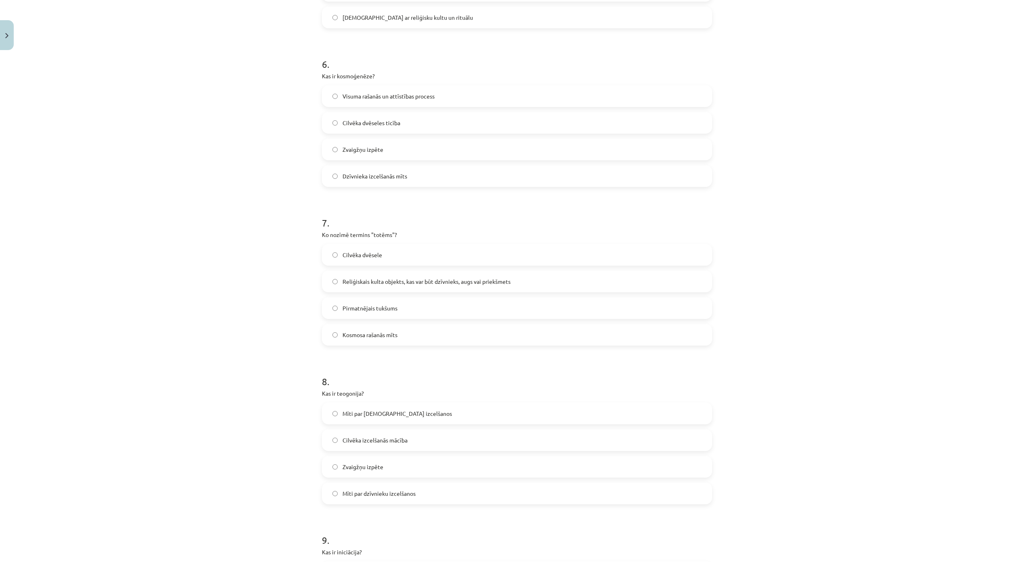
scroll to position [902, 0]
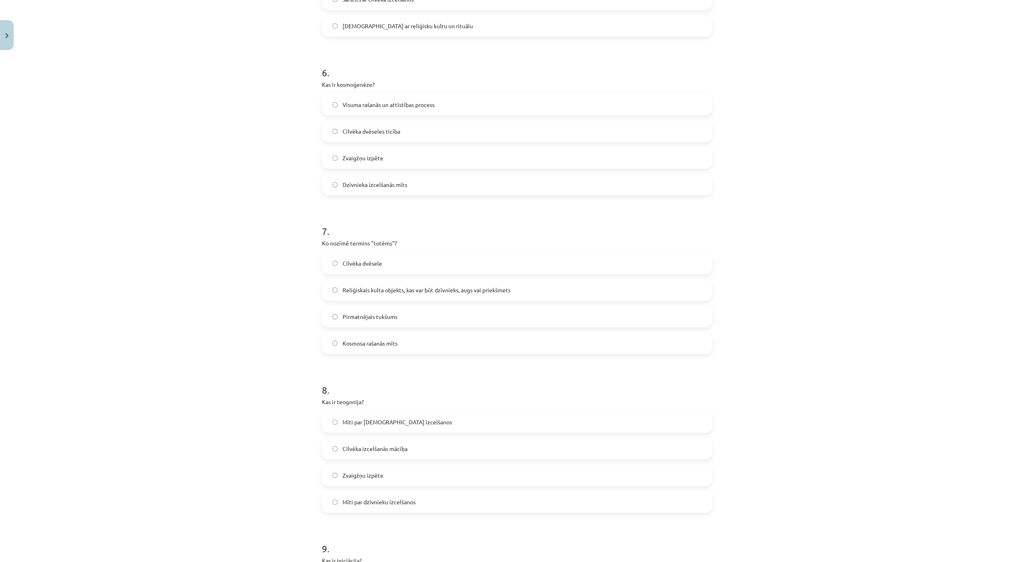
click at [444, 103] on label "Visuma rašanās un attīstības process" at bounding box center [517, 105] width 389 height 20
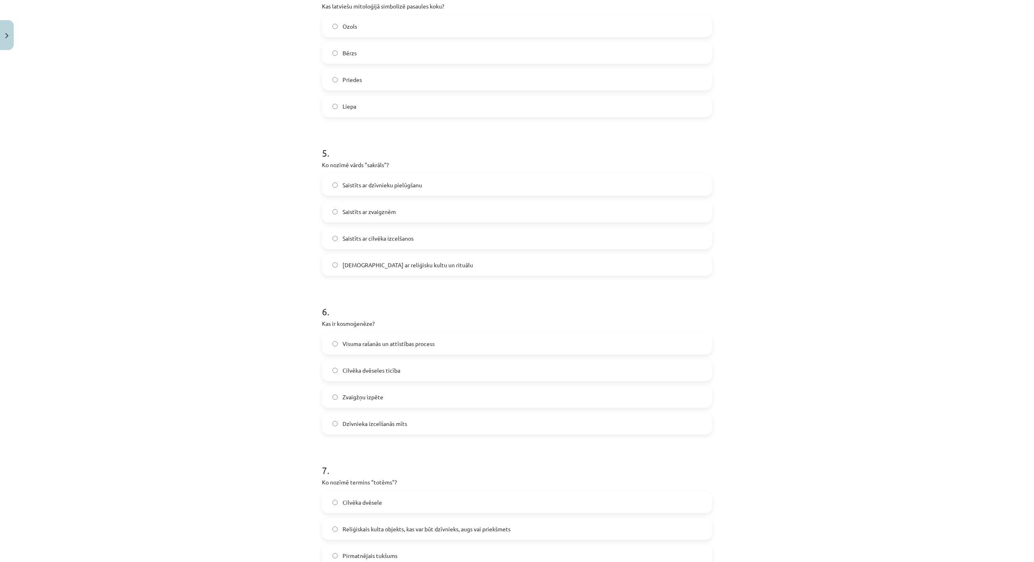
scroll to position [659, 0]
click at [366, 33] on label "Ozols" at bounding box center [517, 29] width 389 height 20
click at [442, 269] on label "Saistīts ar reliģisku kultu un rituālu" at bounding box center [517, 268] width 389 height 20
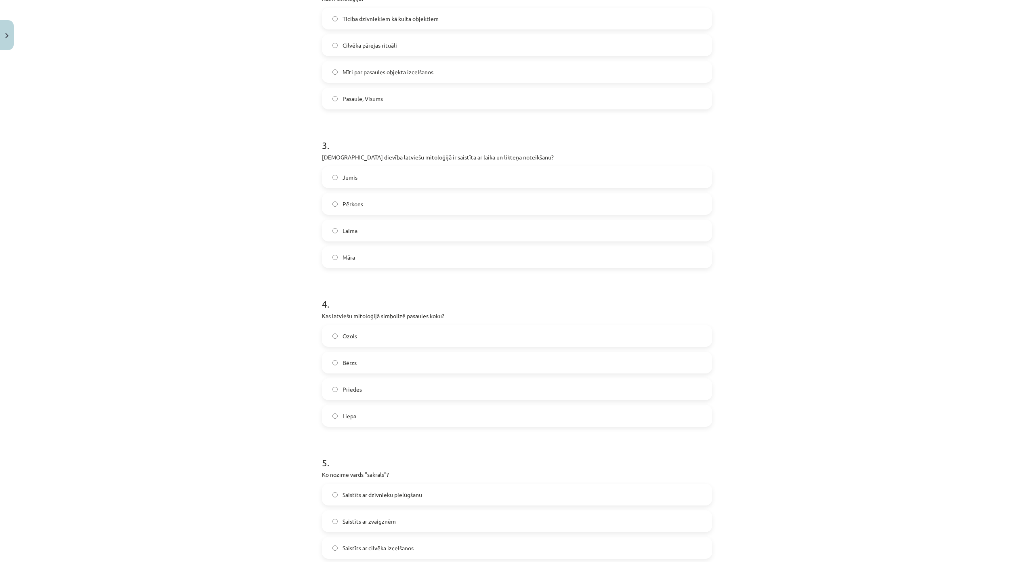
scroll to position [336, 0]
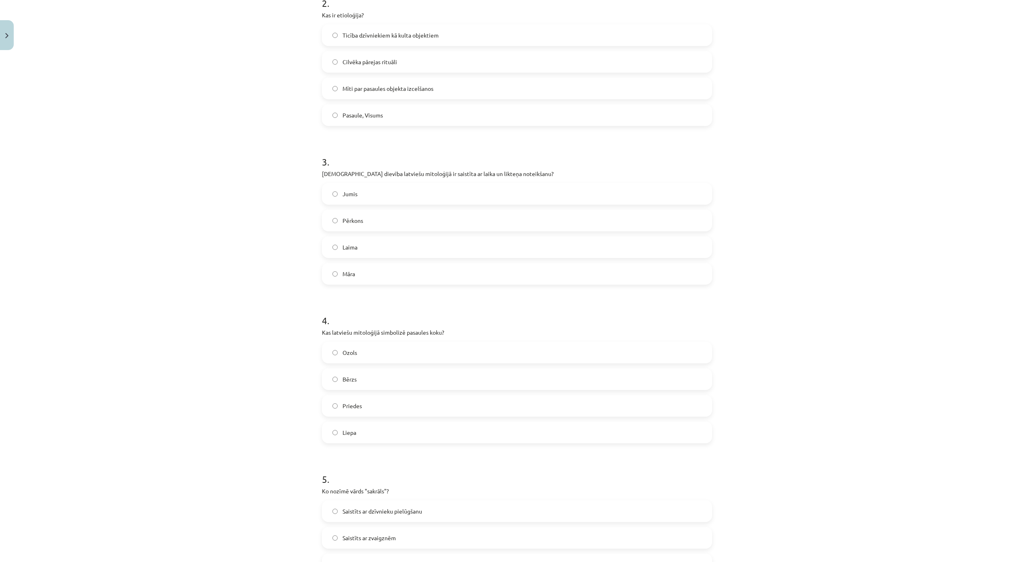
click at [439, 82] on label "Mīti par pasaules objekta izcelšanos" at bounding box center [517, 88] width 389 height 20
click at [388, 259] on div "Jumis Pērkons Laima Māra" at bounding box center [517, 234] width 390 height 102
click at [388, 257] on div "Laima" at bounding box center [517, 247] width 390 height 22
click at [366, 250] on label "Laima" at bounding box center [517, 247] width 389 height 20
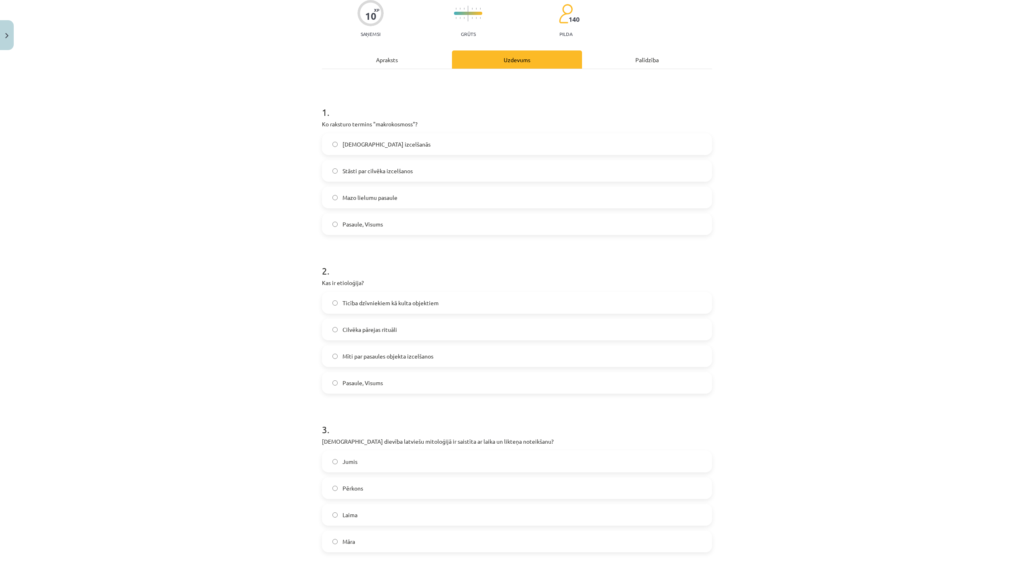
scroll to position [53, 0]
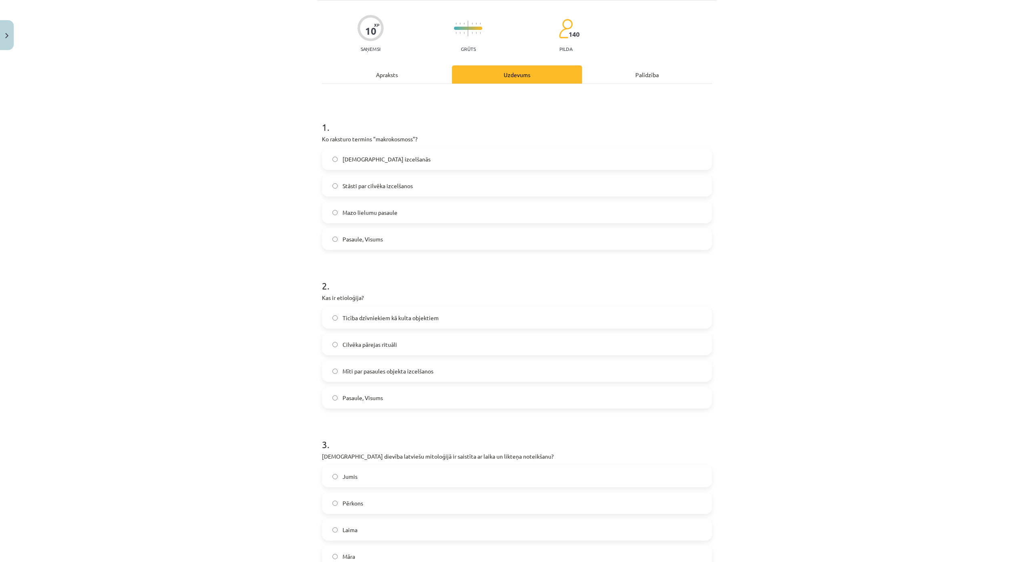
click at [377, 243] on span "Pasaule, Visums" at bounding box center [363, 239] width 40 height 8
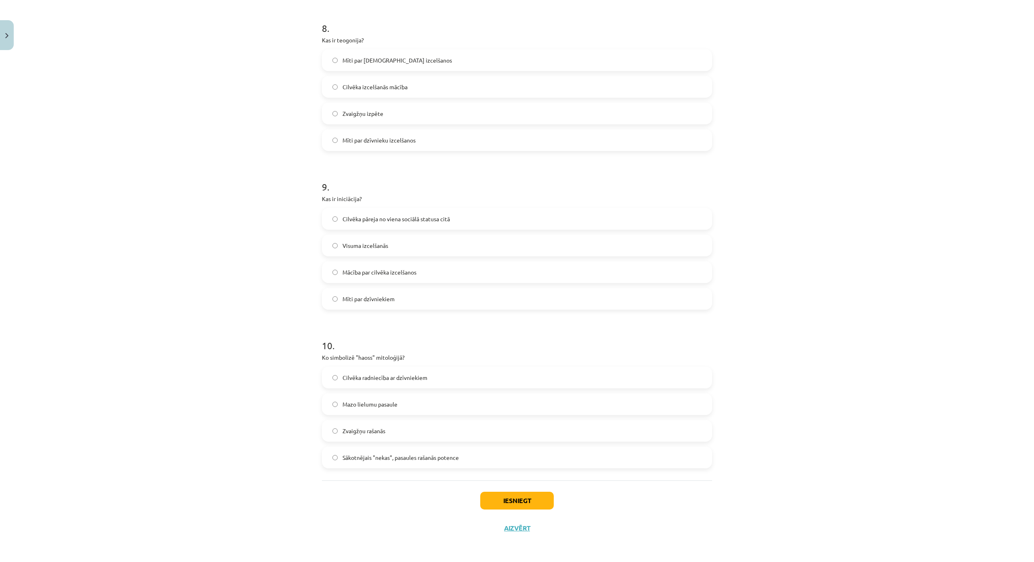
scroll to position [1312, 0]
click at [523, 492] on button "Iesniegt" at bounding box center [517, 501] width 74 height 18
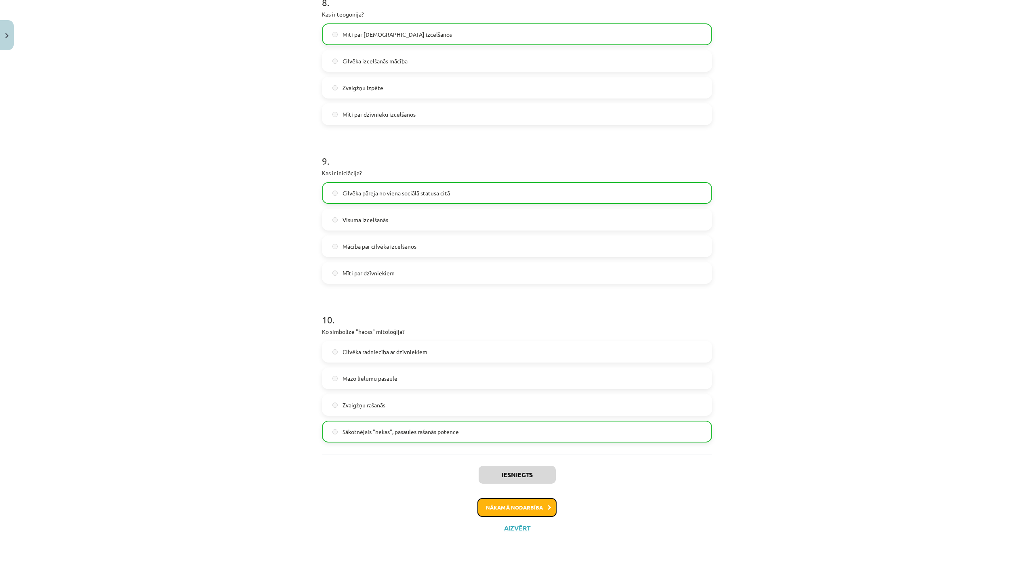
click at [528, 498] on button "Nākamā nodarbība" at bounding box center [516, 507] width 79 height 19
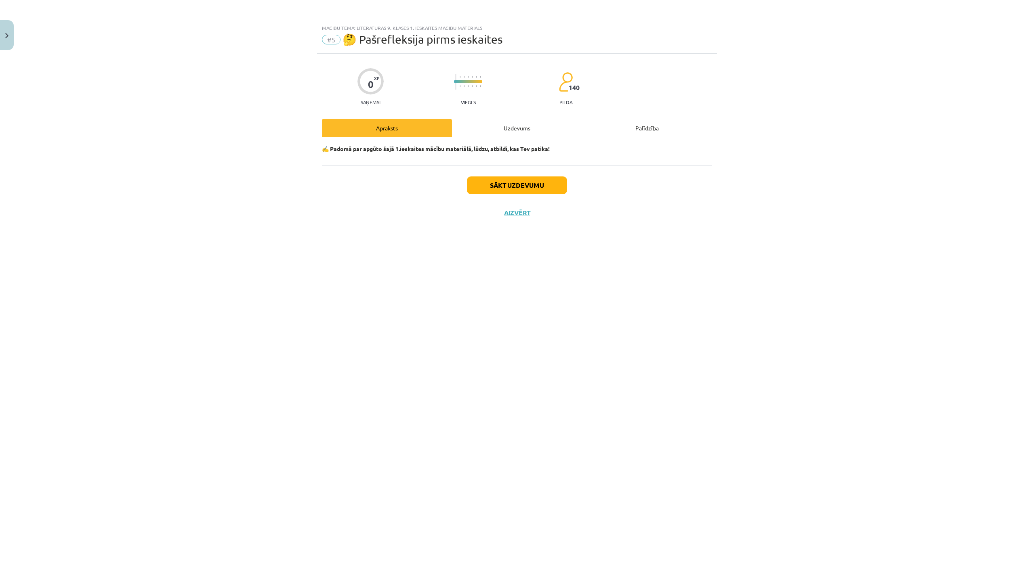
scroll to position [0, 0]
click at [509, 188] on button "Sākt uzdevumu" at bounding box center [517, 186] width 100 height 18
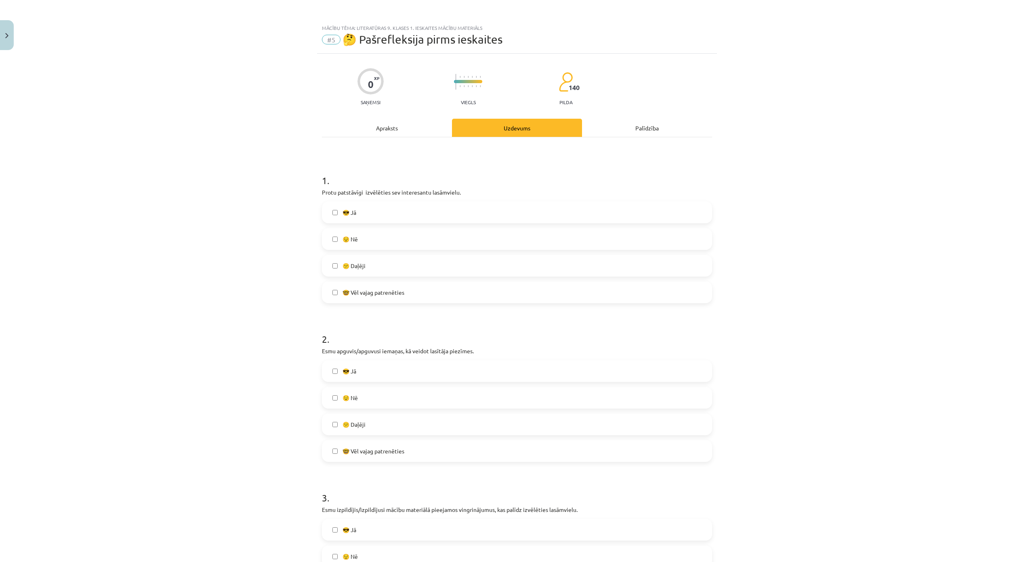
click at [370, 297] on label "🤓 Vēl vajag patrenēties" at bounding box center [517, 292] width 389 height 20
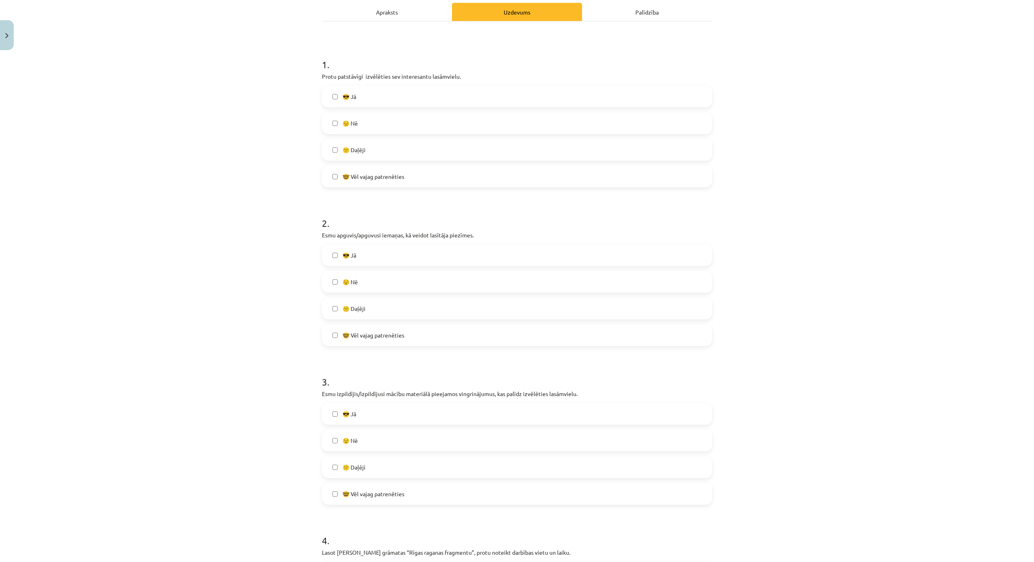
scroll to position [121, 0]
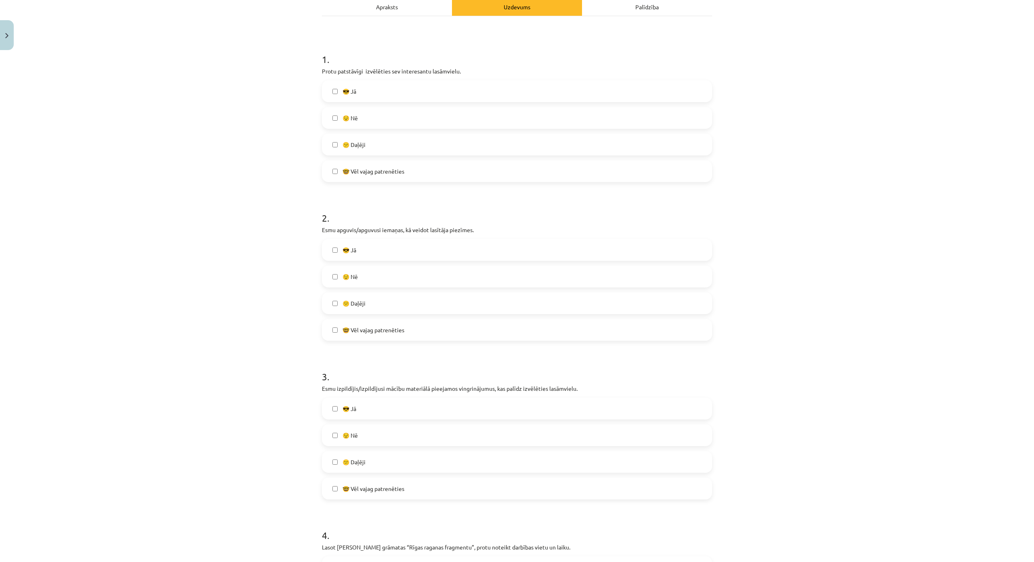
click at [389, 329] on span "🤓 Vēl vajag patrenēties" at bounding box center [374, 330] width 62 height 8
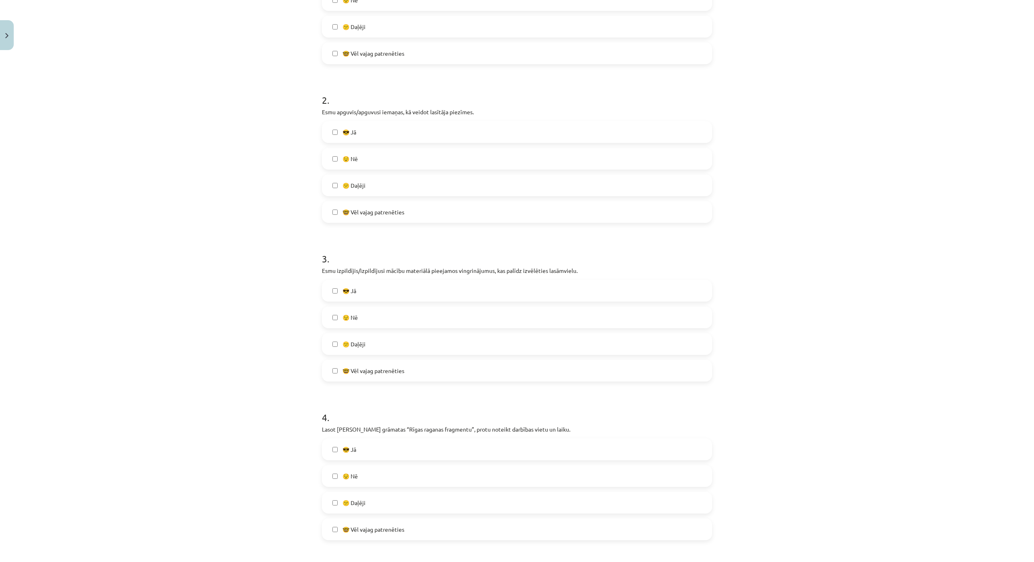
scroll to position [242, 0]
click at [374, 290] on label "😎 Jā" at bounding box center [517, 288] width 389 height 20
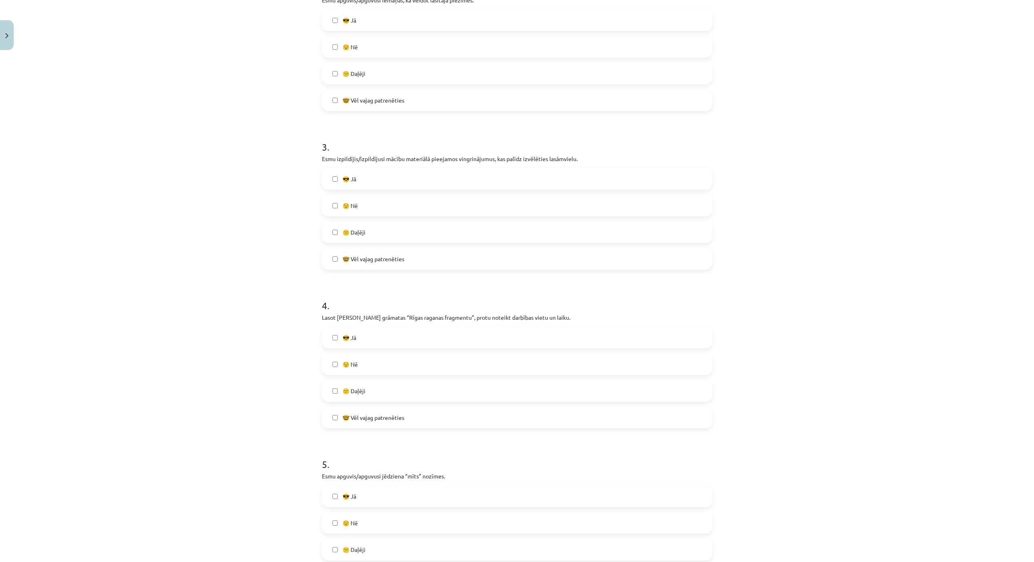
scroll to position [364, 0]
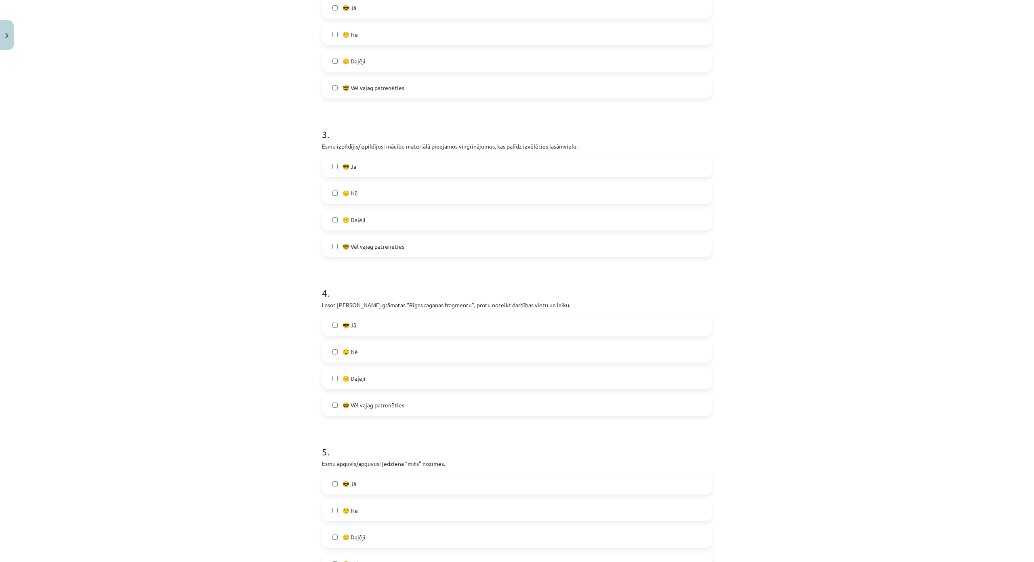
click at [372, 400] on label "🤓 Vēl vajag patrenēties" at bounding box center [517, 405] width 389 height 20
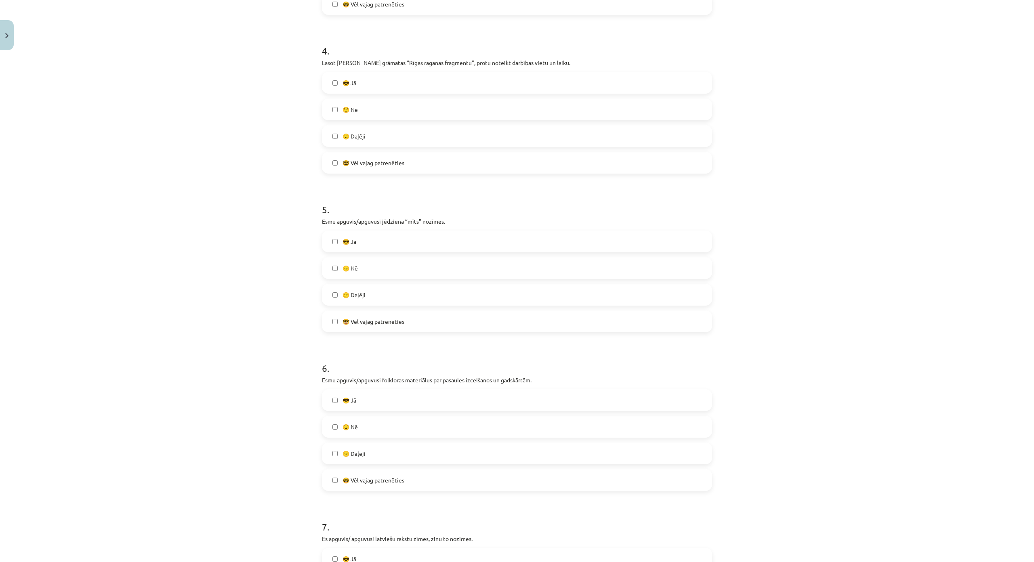
click at [382, 321] on span "🤓 Vēl vajag patrenēties" at bounding box center [374, 322] width 62 height 8
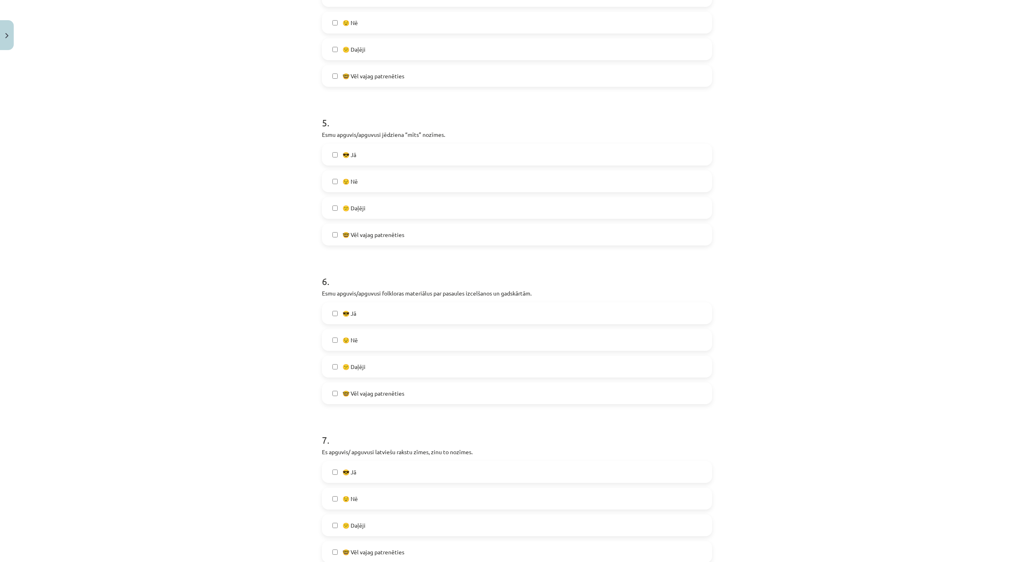
scroll to position [727, 0]
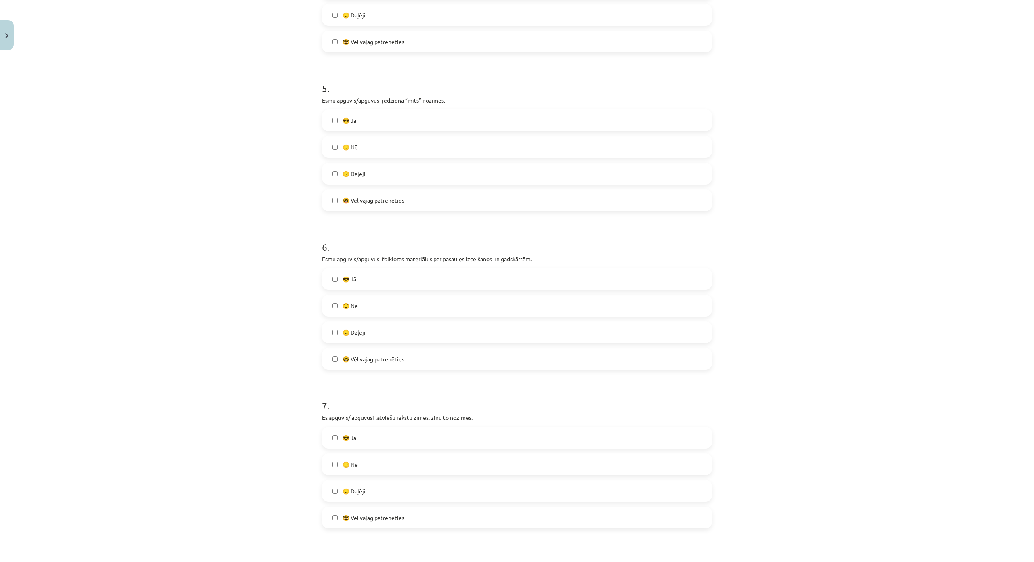
click at [429, 364] on label "🤓 Vēl vajag patrenēties" at bounding box center [517, 359] width 389 height 20
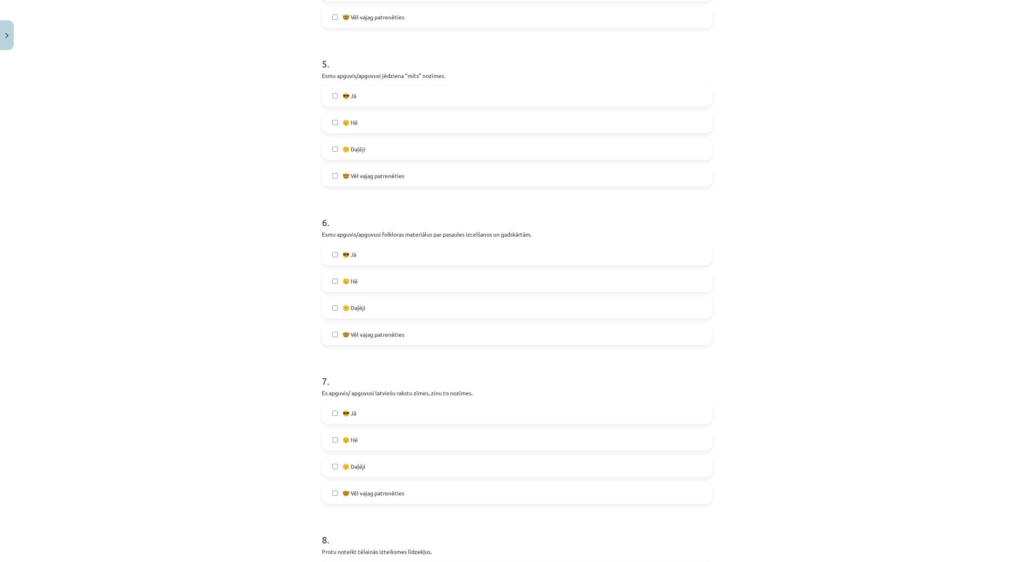
scroll to position [889, 0]
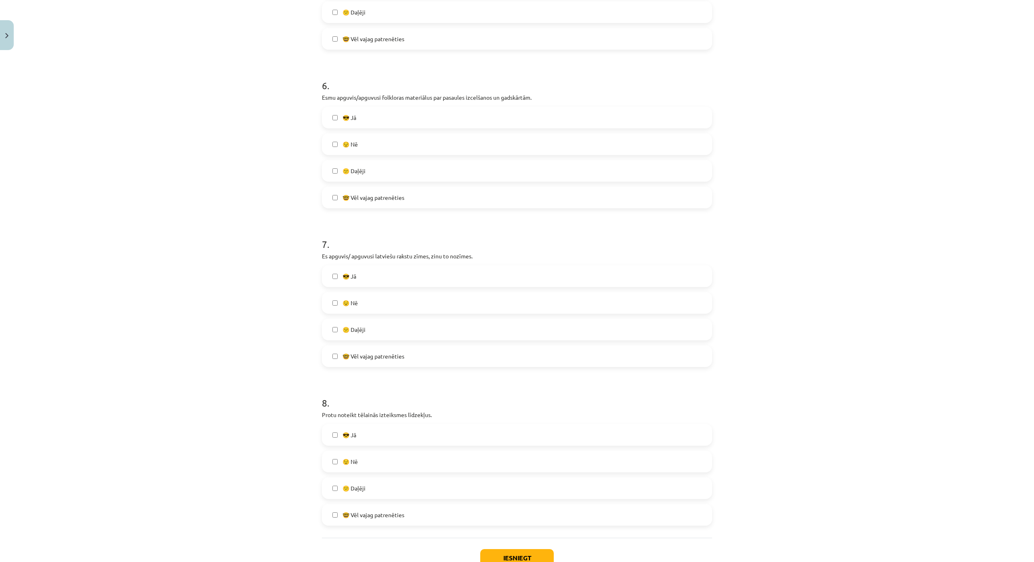
drag, startPoint x: 416, startPoint y: 303, endPoint x: 417, endPoint y: 308, distance: 5.3
click at [416, 303] on label "😟 Nē" at bounding box center [517, 303] width 389 height 20
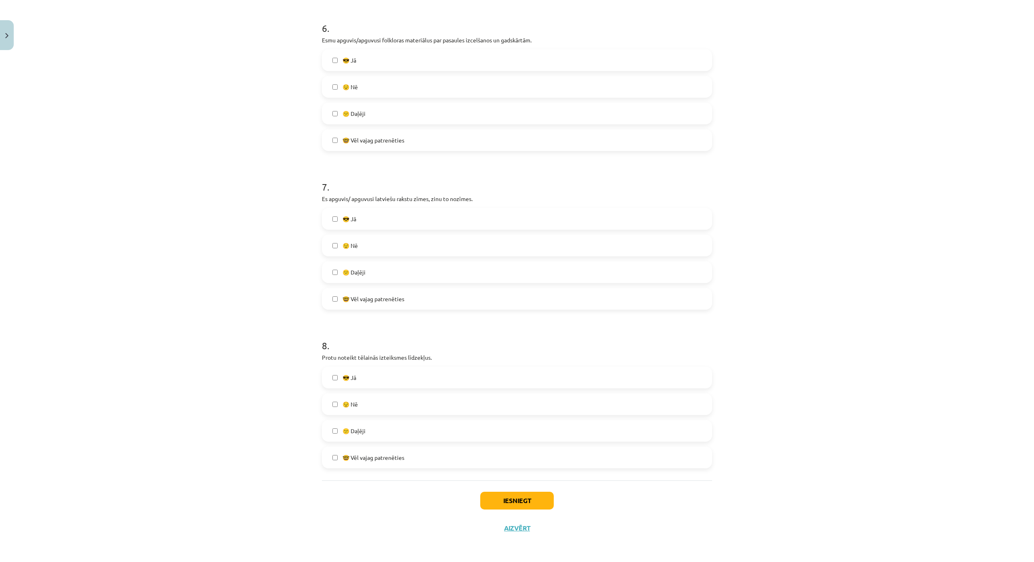
scroll to position [995, 0]
click at [415, 448] on label "🤓 Vēl vajag patrenēties" at bounding box center [517, 458] width 389 height 20
click at [515, 492] on button "Iesniegt" at bounding box center [517, 501] width 74 height 18
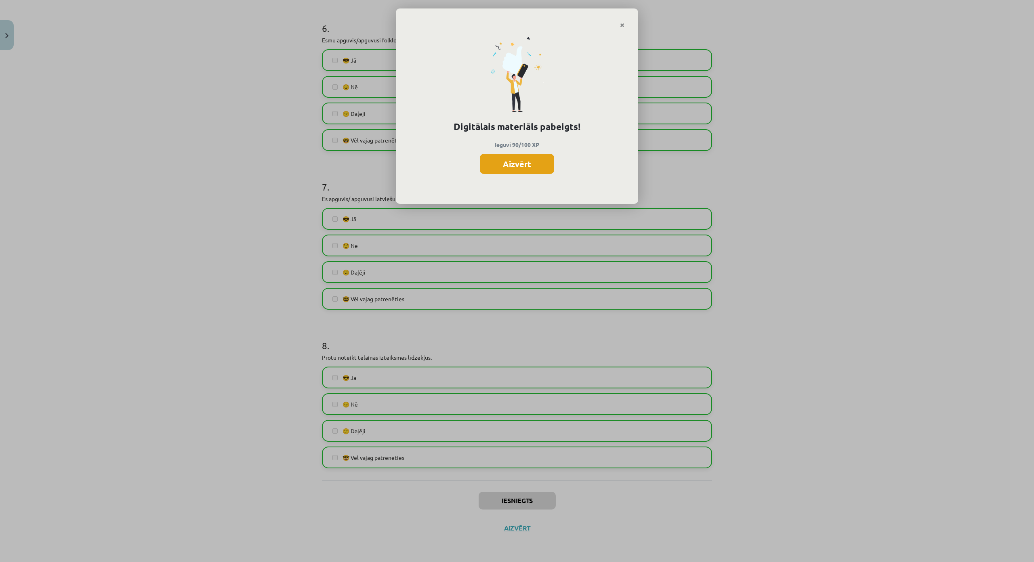
click at [515, 155] on button "Aizvērt" at bounding box center [517, 164] width 74 height 20
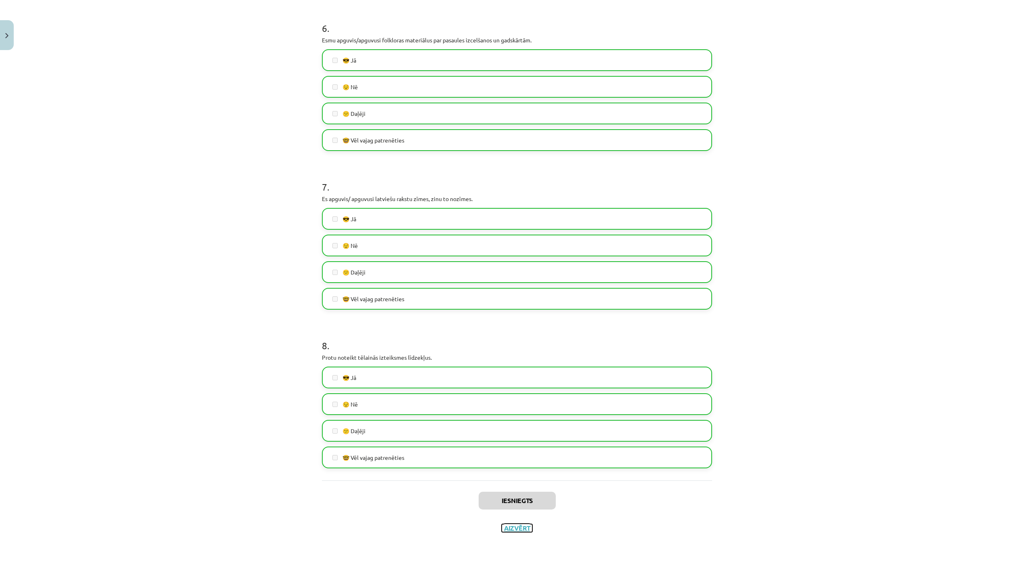
click at [515, 524] on button "Aizvērt" at bounding box center [517, 528] width 31 height 8
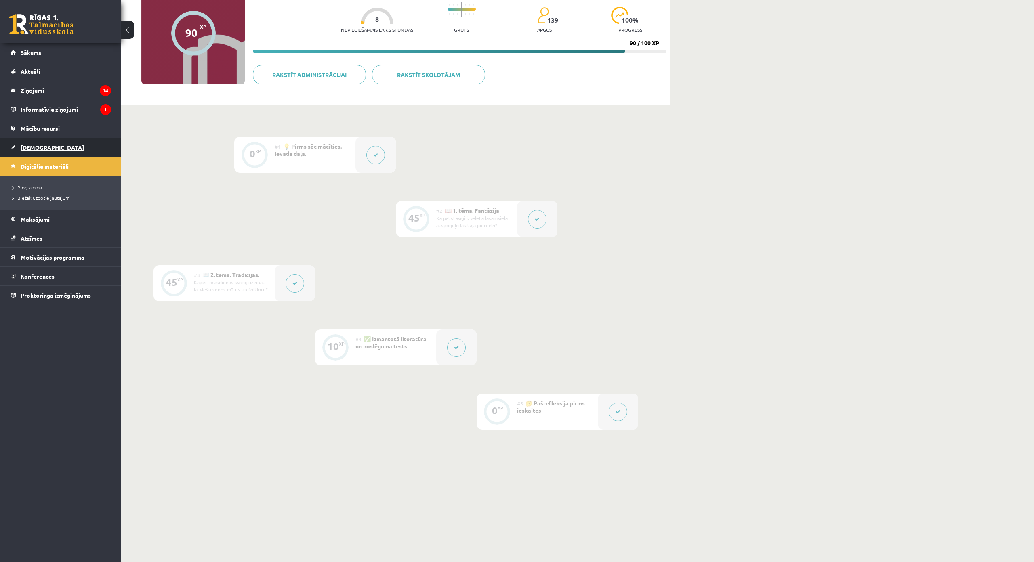
click at [48, 143] on link "[DEMOGRAPHIC_DATA]" at bounding box center [61, 147] width 101 height 19
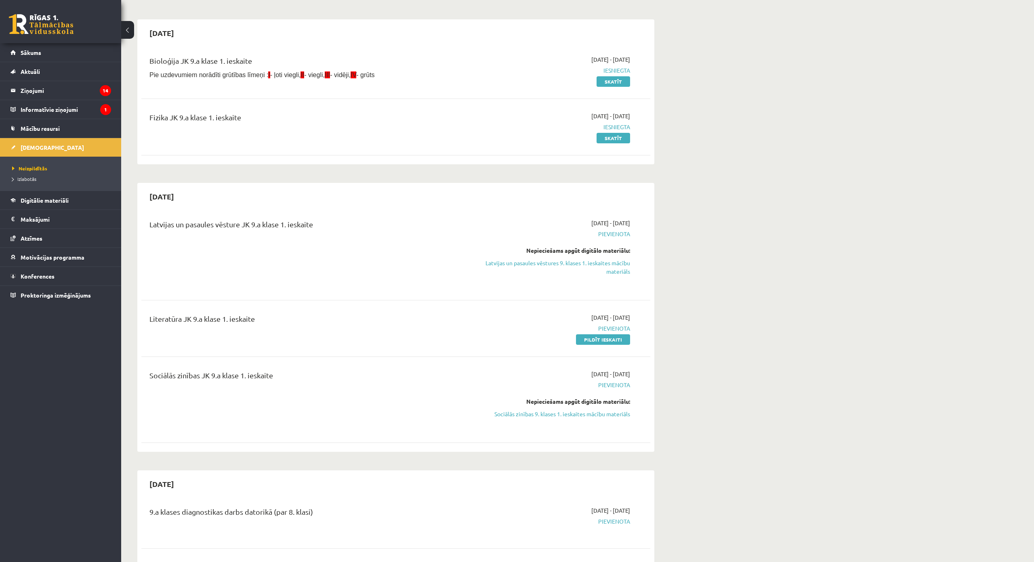
scroll to position [81, 0]
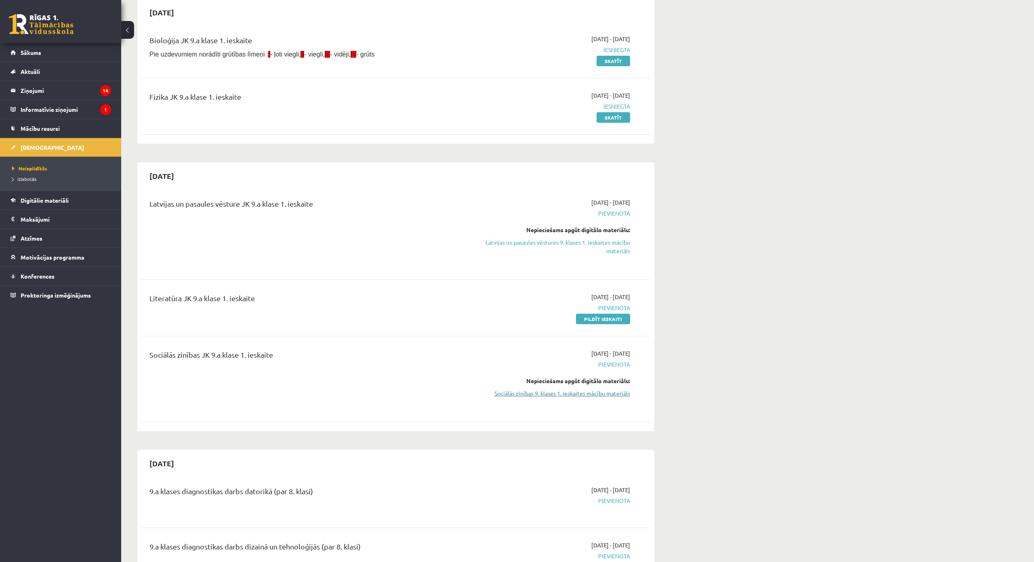
click at [560, 390] on link "Sociālās zinības 9. klases 1. ieskaites mācību materiāls" at bounding box center [554, 393] width 152 height 8
click at [597, 243] on link "Latvijas un pasaules vēstures 9. klases 1. ieskaites mācību materiāls" at bounding box center [554, 246] width 152 height 17
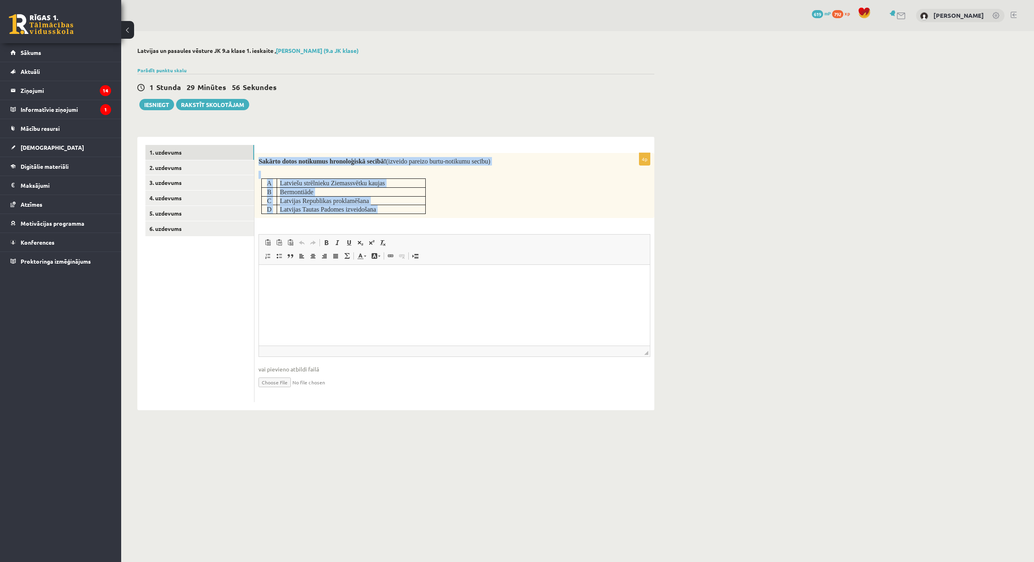
drag, startPoint x: 259, startPoint y: 158, endPoint x: 433, endPoint y: 223, distance: 185.1
click at [433, 223] on div "4p Sakārto dotos notikumus hronoloģiskā secībā! (izveido pareizo burtu-notikumu…" at bounding box center [454, 277] width 400 height 249
copy div "Loremip dolor sitametco adipiscingel seddoe! (tempori utlabor etdol-magnaali en…"
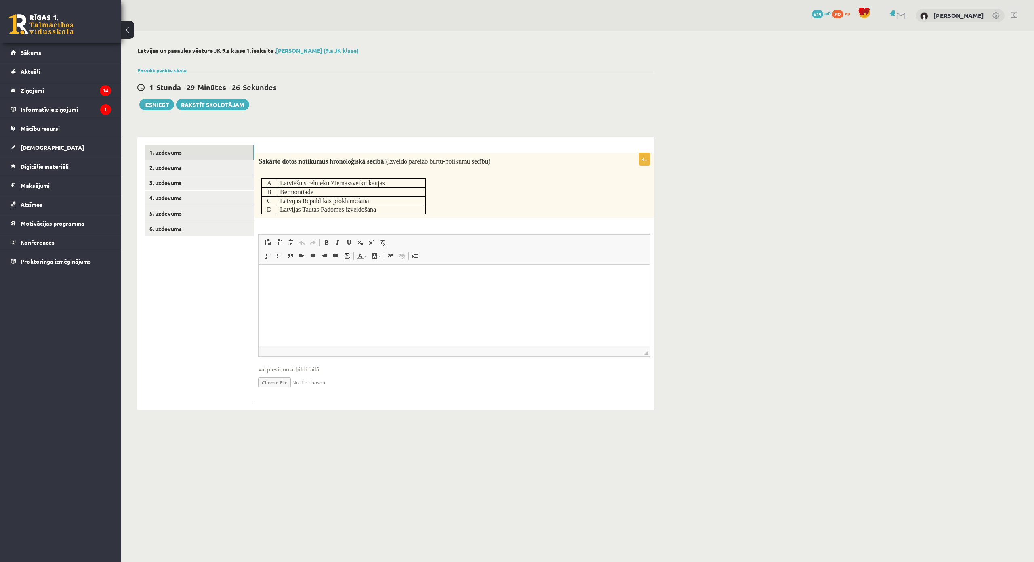
click at [423, 105] on div "1 Stunda 29 Minūtes 26 Sekundes Ieskaite saglabāta! Iesniegt Rakstīt skolotājam" at bounding box center [395, 92] width 517 height 36
click at [404, 289] on html at bounding box center [454, 277] width 391 height 25
paste body "Визуальный текстовый редактор, wiswyg-editor-user-answer-47024907727240"
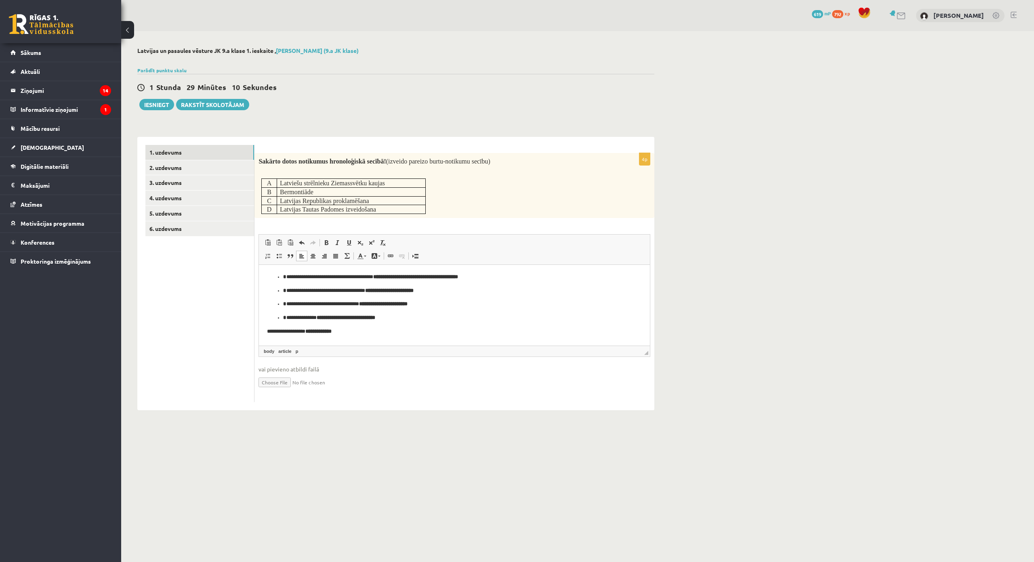
click at [273, 330] on p "**********" at bounding box center [454, 331] width 375 height 8
click at [344, 332] on p "**********" at bounding box center [454, 331] width 375 height 8
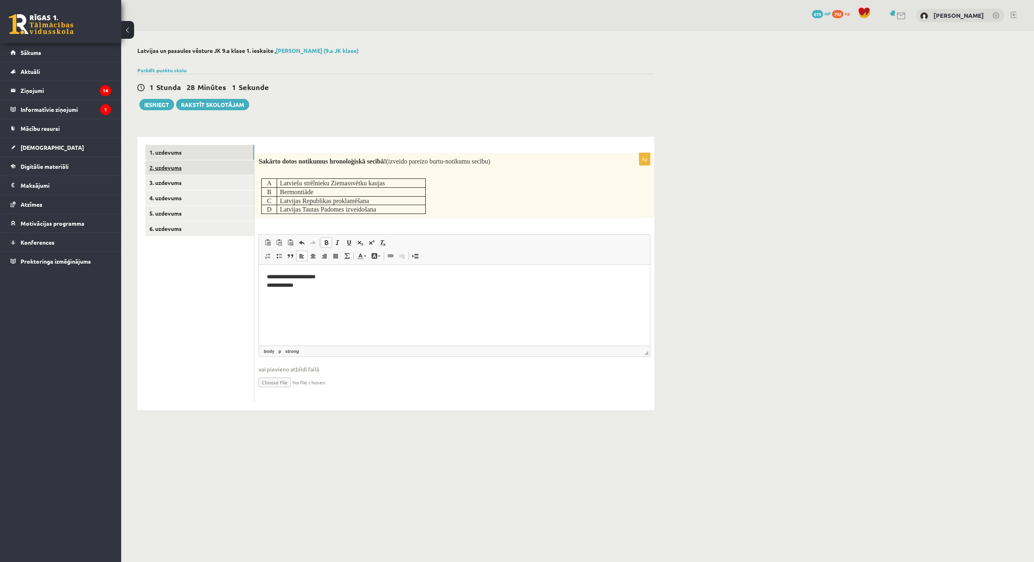
click at [222, 163] on link "2. uzdevums" at bounding box center [199, 167] width 109 height 15
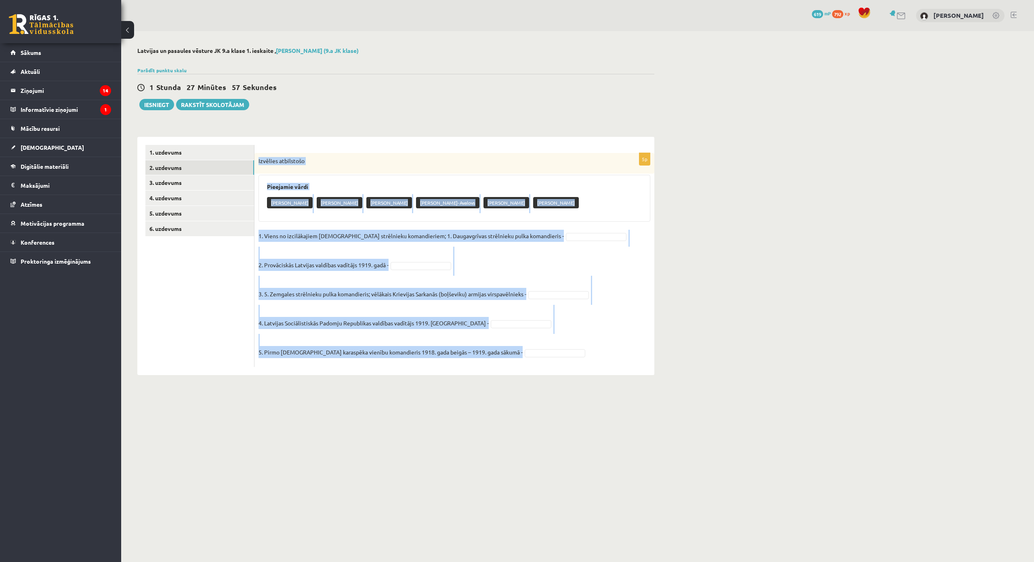
drag, startPoint x: 258, startPoint y: 155, endPoint x: 554, endPoint y: 357, distance: 358.3
click at [554, 357] on div "5p Izvēlies atbilstošo Pieejamie vārdi Jukums Vācietis Frīdrihs Briedis Oskars …" at bounding box center [454, 260] width 400 height 214
copy div "Izvēlies atbilstošo Pieejamie vārdi Jukums Vācietis Frīdrihs Briedis Oskars Kal…"
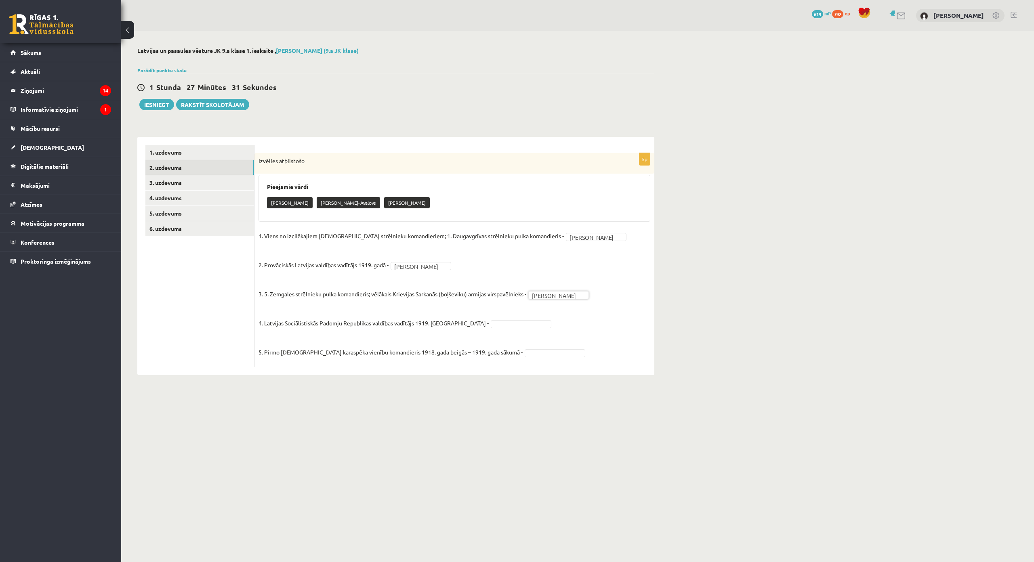
click at [489, 331] on fieldset "**********" at bounding box center [455, 296] width 392 height 133
click at [223, 187] on link "3. uzdevums" at bounding box center [199, 182] width 109 height 15
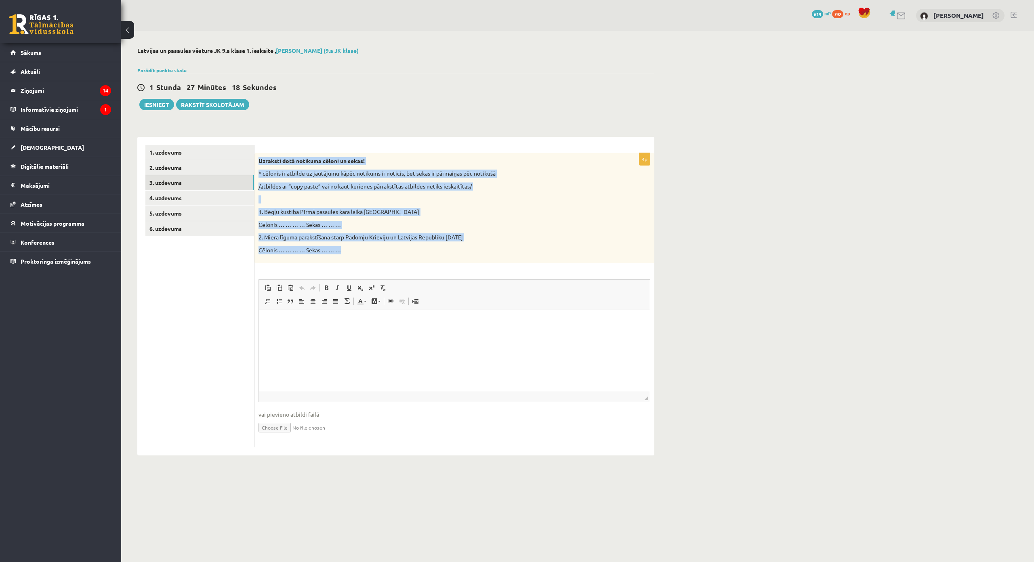
drag, startPoint x: 258, startPoint y: 156, endPoint x: 372, endPoint y: 252, distance: 149.9
click at [372, 252] on div "Uzraksti dotā notikuma cēloni un sekas! * cēlonis ir atbilde uz jautājumu kāpēc…" at bounding box center [454, 208] width 400 height 110
copy div "Uzraksti dotā notikuma cēloni un sekas! * cēlonis ir atbilde uz jautājumu kāpēc…"
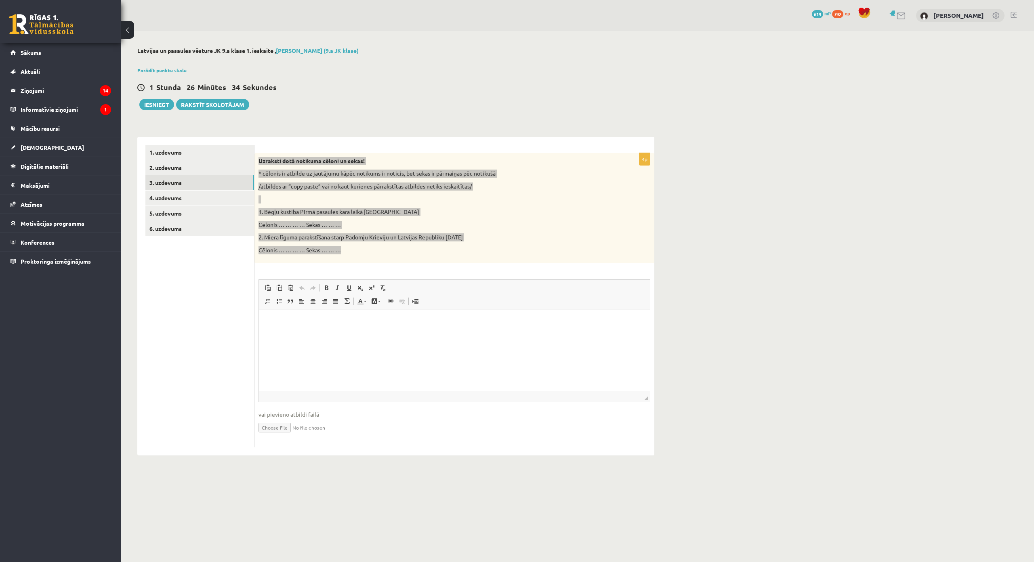
click at [439, 334] on html at bounding box center [454, 322] width 391 height 25
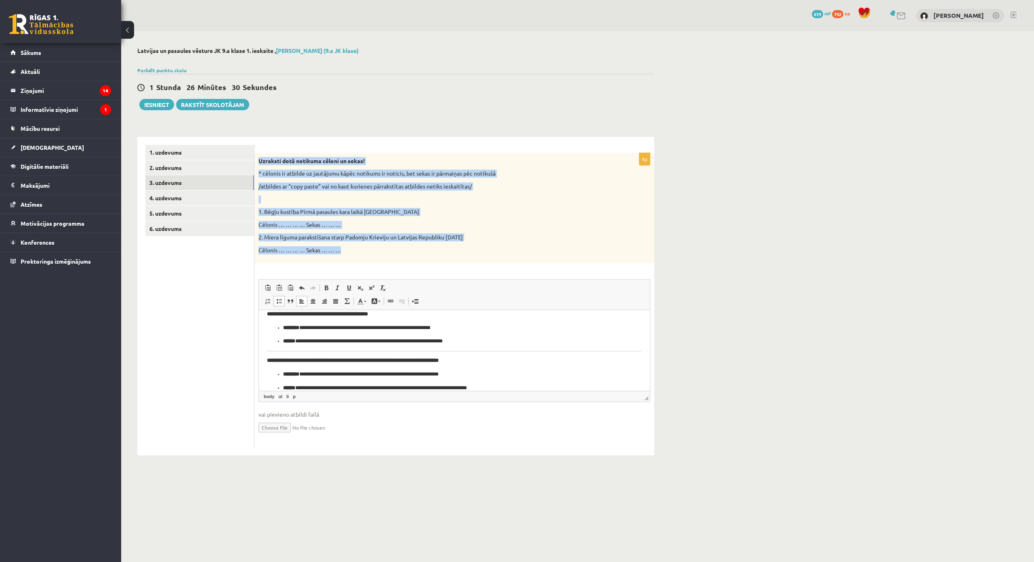
click at [579, 261] on div "Uzraksti dotā notikuma cēloni un sekas! * cēlonis ir atbilde uz jautājumu kāpēc…" at bounding box center [454, 208] width 400 height 110
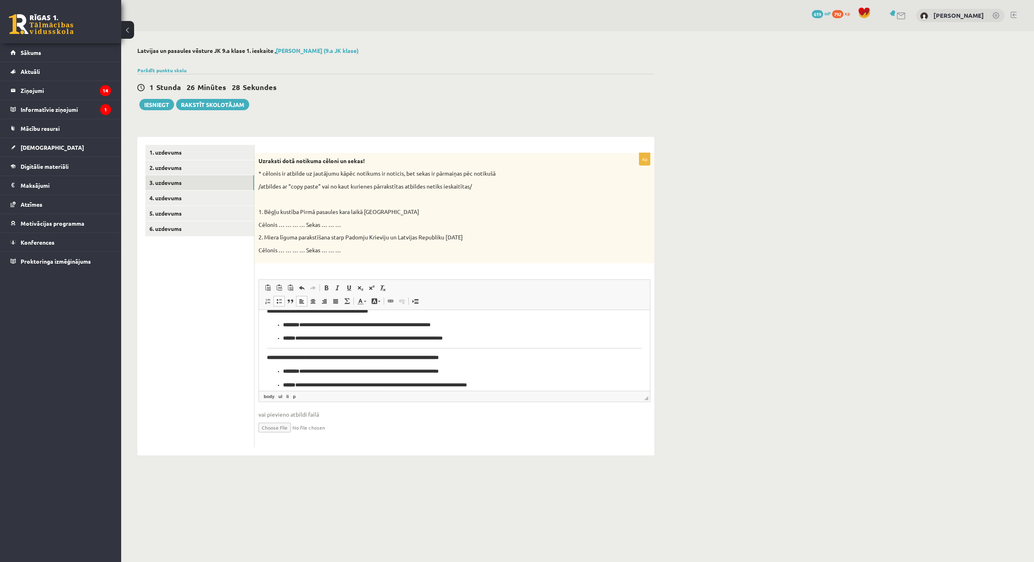
scroll to position [0, 0]
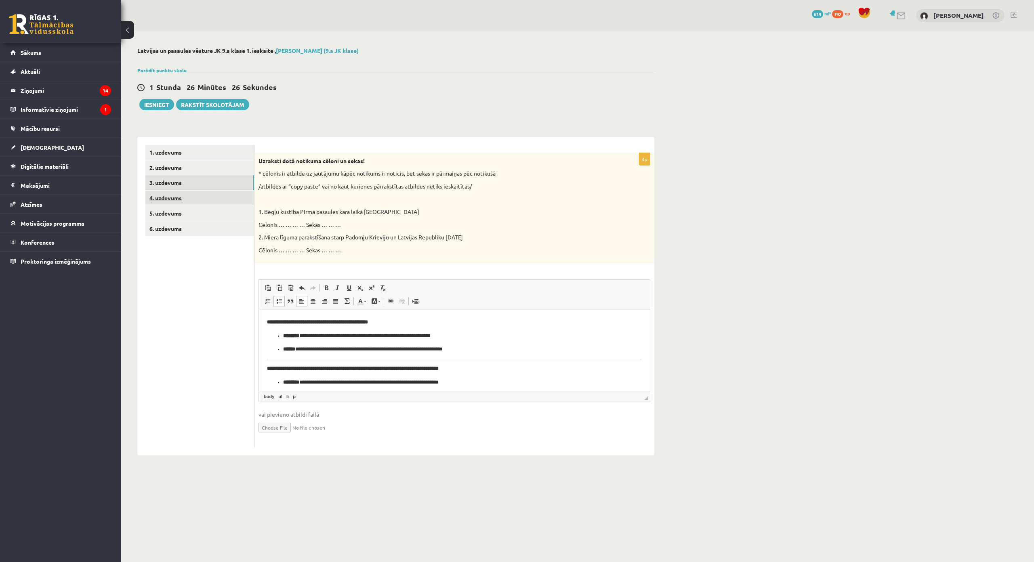
click at [225, 202] on link "4. uzdevums" at bounding box center [199, 198] width 109 height 15
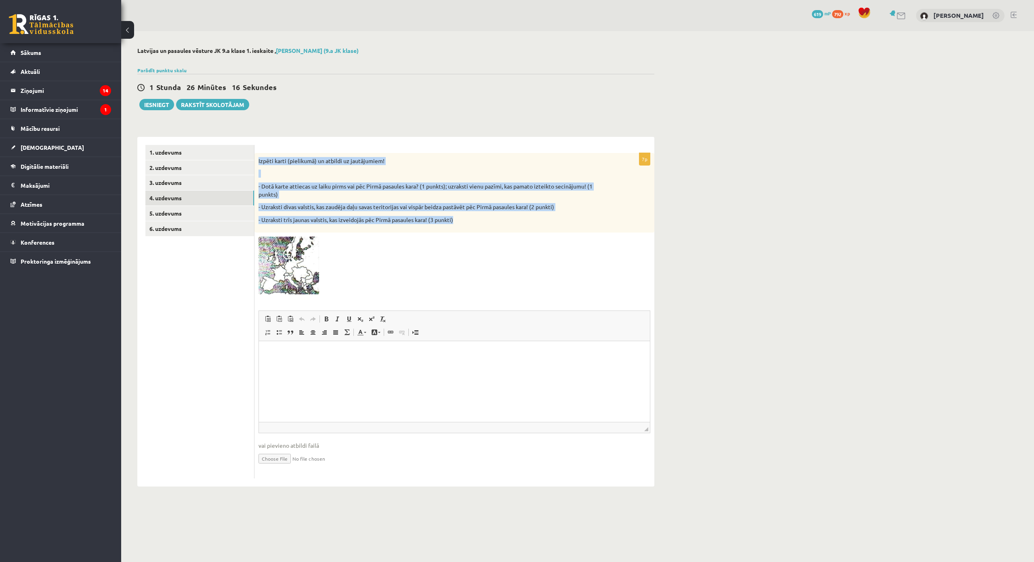
drag, startPoint x: 256, startPoint y: 156, endPoint x: 477, endPoint y: 223, distance: 231.3
click at [477, 223] on div "Izpēti karti (pielikumā) un atbildi uz jautājumiem! - Dotā karte attiecas uz la…" at bounding box center [454, 193] width 400 height 80
copy div "Izpēti karti (pielikumā) un atbildi uz jautājumiem! - Dotā karte attiecas uz la…"
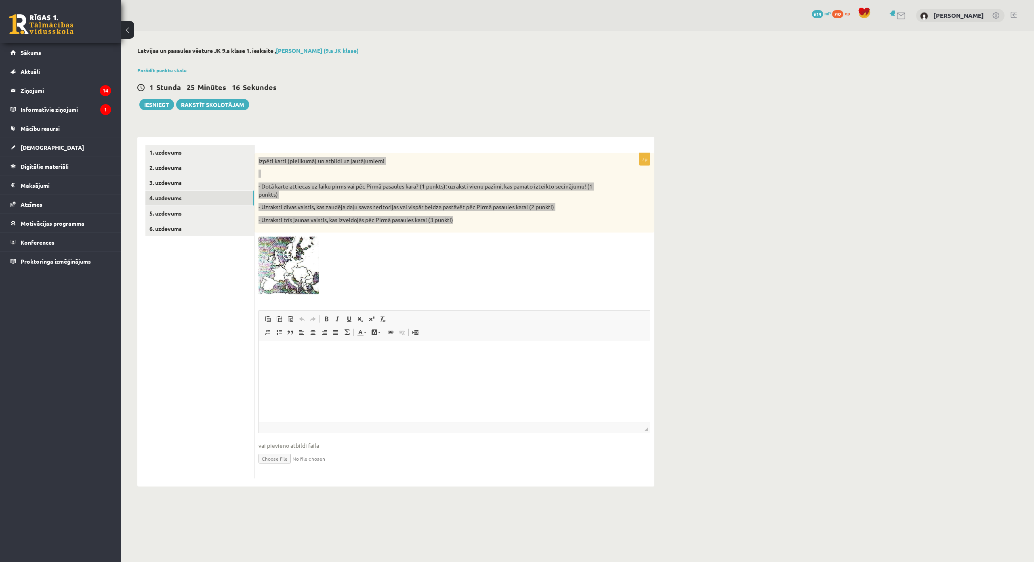
click at [446, 366] on html at bounding box center [454, 353] width 391 height 25
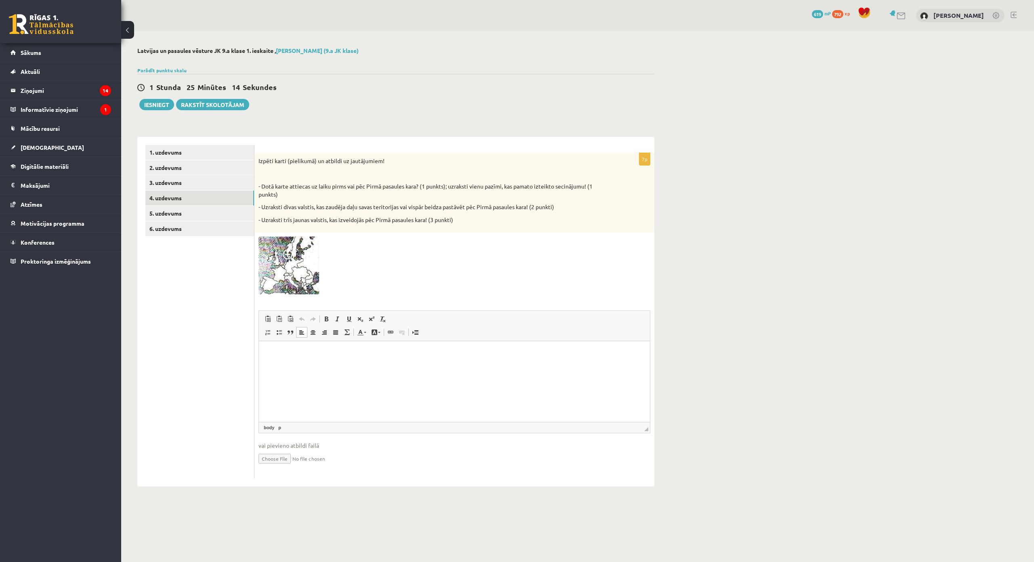
click at [482, 282] on div at bounding box center [455, 265] width 392 height 57
click at [442, 366] on html at bounding box center [454, 353] width 391 height 25
click at [236, 210] on link "5. uzdevums" at bounding box center [199, 213] width 109 height 15
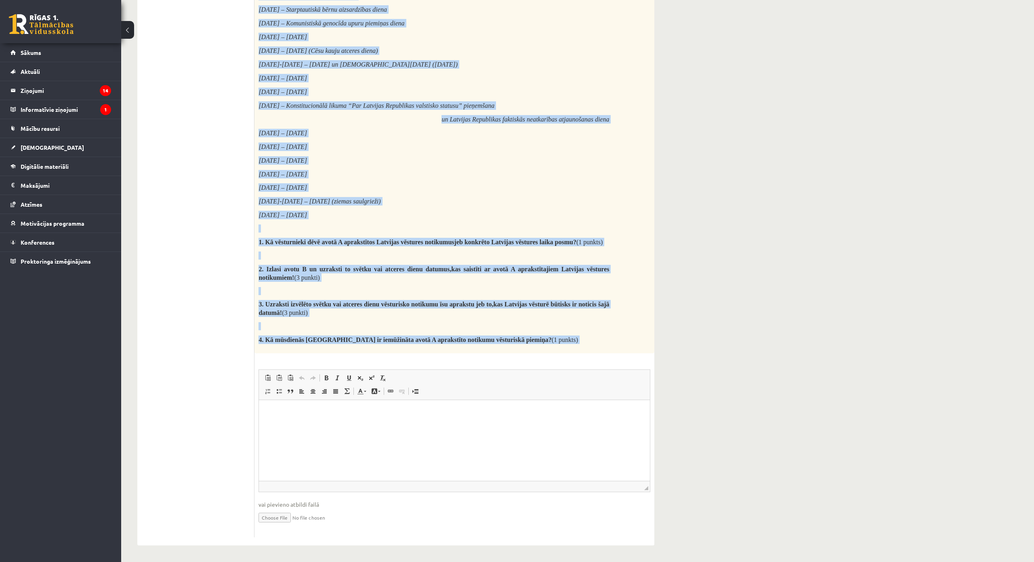
scroll to position [740, 0]
drag, startPoint x: 257, startPoint y: 75, endPoint x: 538, endPoint y: 294, distance: 355.7
copy div "Izlasi vēstures avotus un atbildi uz jautājumiem! Avots A Pēc Latvijas Republik…"
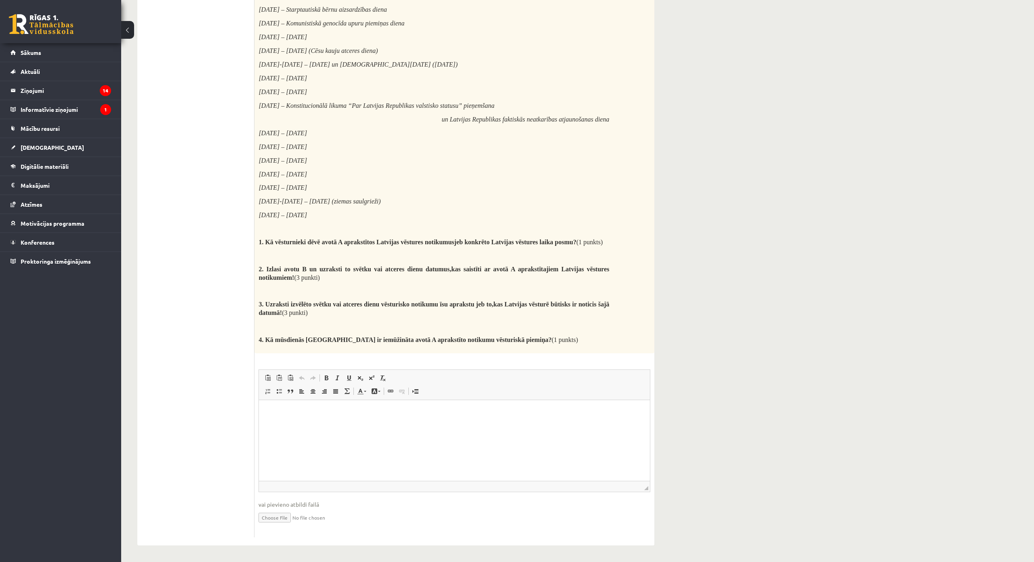
click at [364, 425] on html at bounding box center [454, 412] width 391 height 25
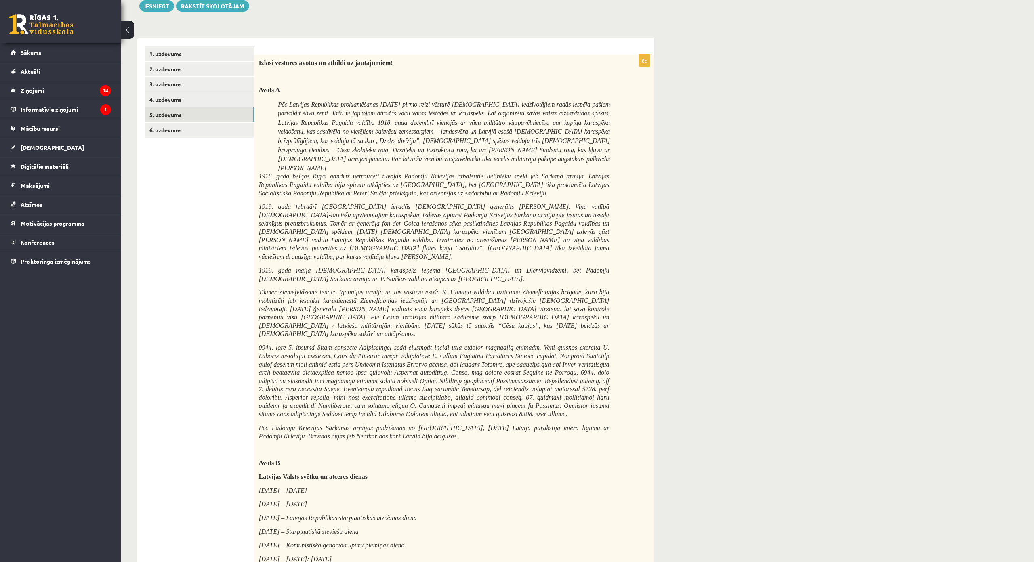
scroll to position [0, 0]
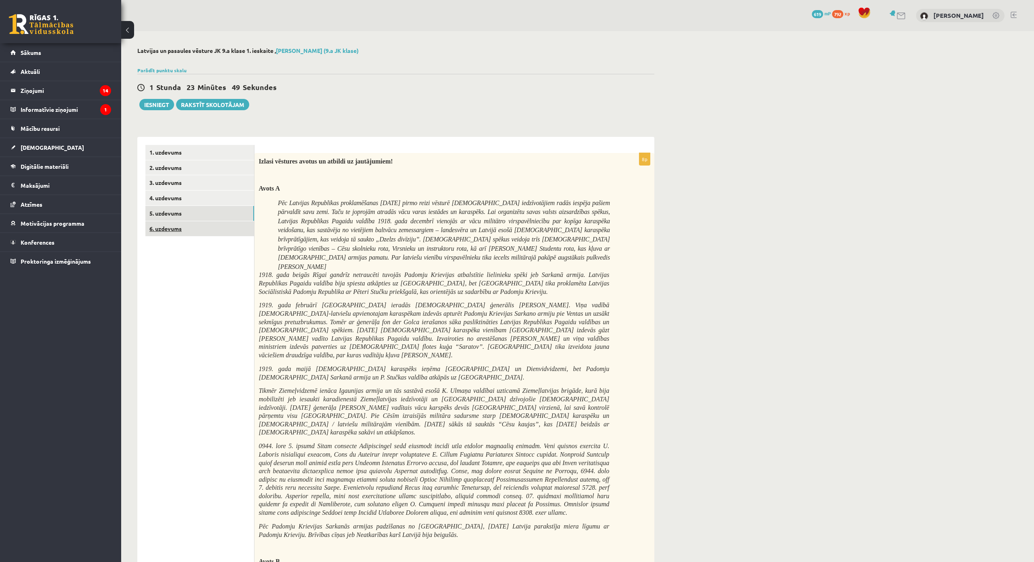
click at [218, 229] on link "6. uzdevums" at bounding box center [199, 228] width 109 height 15
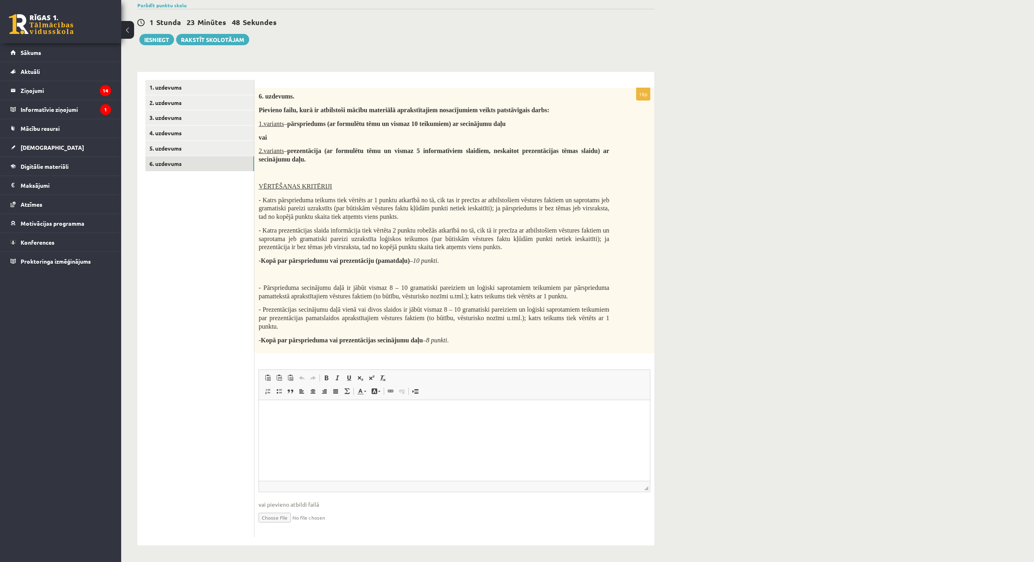
scroll to position [74, 0]
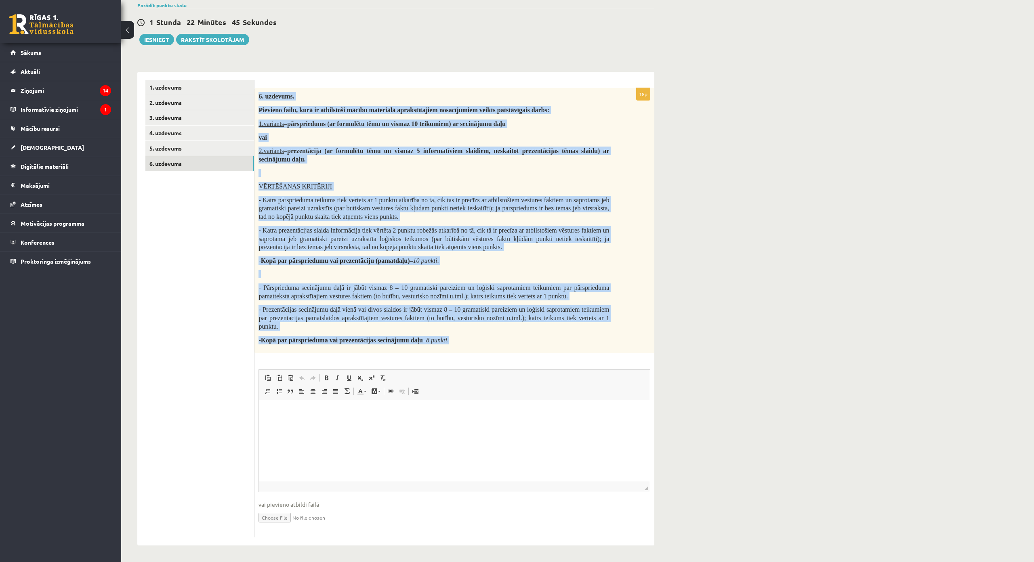
drag, startPoint x: 257, startPoint y: 84, endPoint x: 492, endPoint y: 335, distance: 343.5
click at [492, 335] on div "6. uzdevums. Pievieno failu, kurā ir atbilstoši mācību materiālā aprakstītajiem…" at bounding box center [454, 221] width 400 height 266
copy div "6. uzdevums. Pievieno failu, kurā ir atbilstoši mācību materiālā aprakstītajiem…"
click at [417, 169] on p at bounding box center [434, 173] width 351 height 8
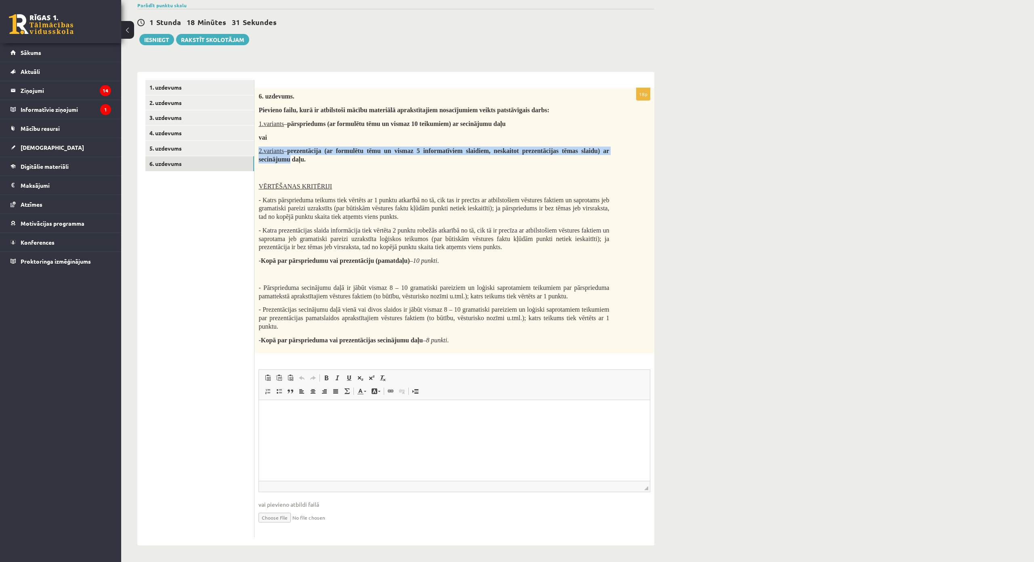
drag, startPoint x: 258, startPoint y: 140, endPoint x: 295, endPoint y: 151, distance: 39.0
click at [291, 150] on div "6. uzdevums. Pievieno failu, kurā ir atbilstoši mācību materiālā aprakstītajiem…" at bounding box center [454, 221] width 400 height 266
click at [331, 158] on div "6. uzdevums. Pievieno failu, kurā ir atbilstoši mācību materiālā aprakstītajiem…" at bounding box center [454, 221] width 400 height 266
drag, startPoint x: 257, startPoint y: 141, endPoint x: 264, endPoint y: 143, distance: 7.3
click at [264, 143] on div "6. uzdevums. Pievieno failu, kurā ir atbilstoši mācību materiālā aprakstītajiem…" at bounding box center [454, 221] width 400 height 266
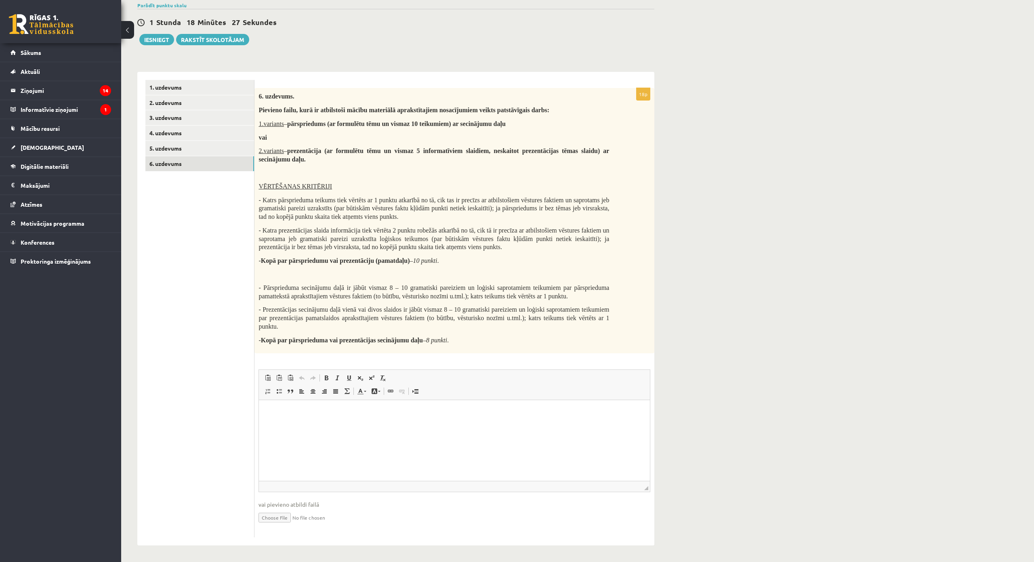
click at [368, 166] on div "6. uzdevums. Pievieno failu, kurā ir atbilstoši mācību materiālā aprakstītajiem…" at bounding box center [454, 221] width 400 height 266
drag, startPoint x: 256, startPoint y: 135, endPoint x: 313, endPoint y: 154, distance: 59.7
click at [313, 154] on div "6. uzdevums. Pievieno failu, kurā ir atbilstoši mācību materiālā aprakstītajiem…" at bounding box center [454, 221] width 400 height 266
copy span "2.variants – prezentācija (ar formulētu tēmu un vismaz 5 informatīviem slaidiem…"
click at [374, 182] on p "VĒRTĒŠANAS KRITĒRIJI" at bounding box center [434, 186] width 351 height 8
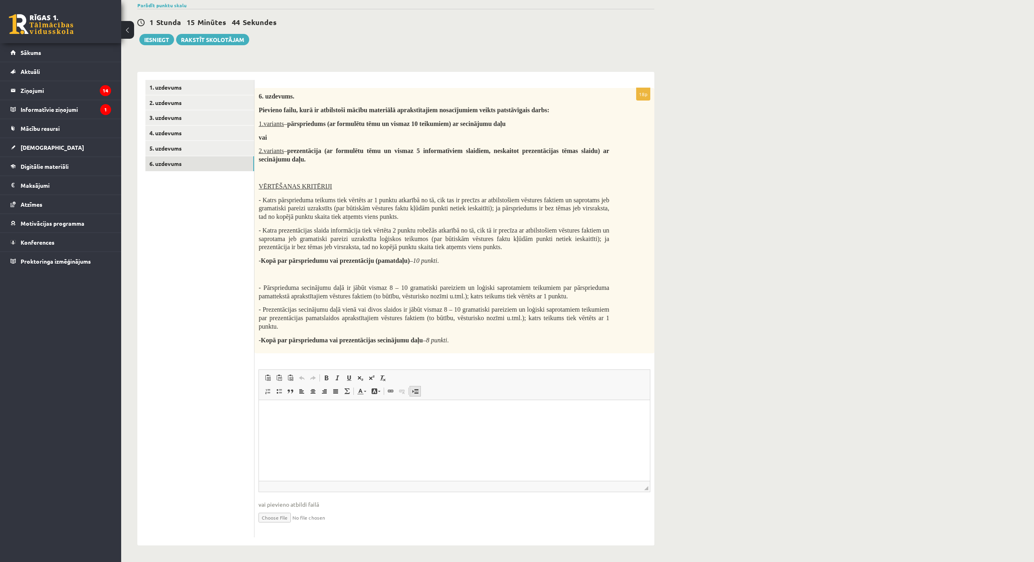
scroll to position [114, 0]
click at [304, 410] on p "Визуальный текстовый редактор, wiswyg-editor-user-answer-47024824523620" at bounding box center [454, 412] width 375 height 8
click at [288, 509] on input "file" at bounding box center [455, 517] width 392 height 17
click at [284, 509] on input "file" at bounding box center [455, 517] width 392 height 17
type input "**********"
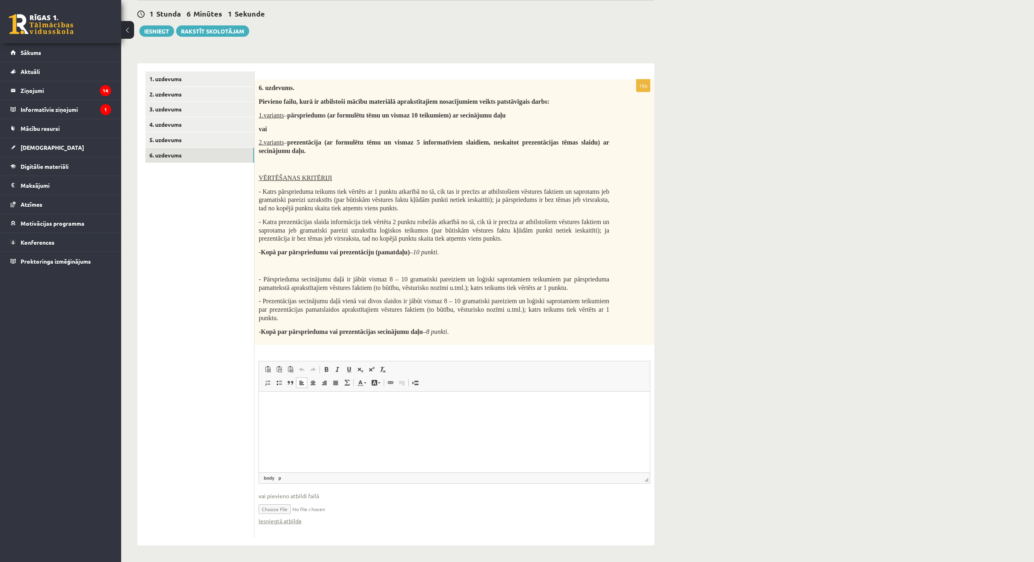
click at [324, 501] on input "file" at bounding box center [455, 509] width 392 height 17
click at [319, 501] on input "file" at bounding box center [455, 509] width 392 height 17
type input "**********"
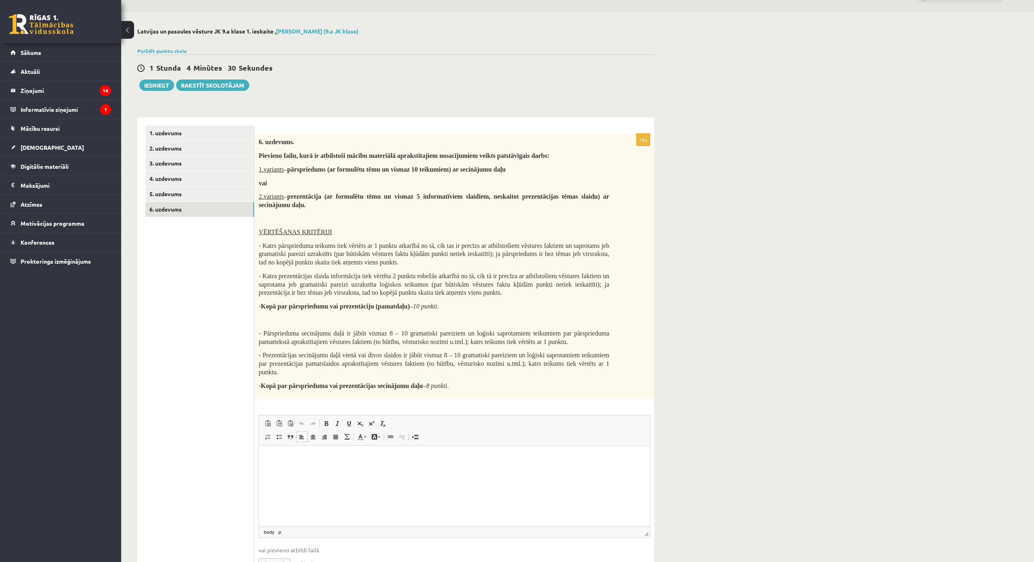
scroll to position [0, 0]
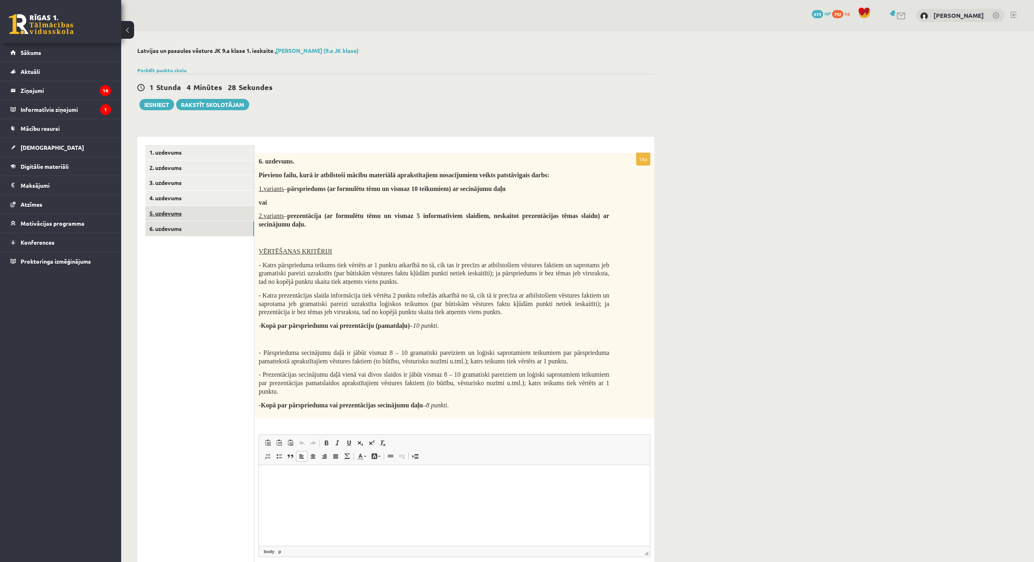
click at [202, 214] on link "5. uzdevums" at bounding box center [199, 213] width 109 height 15
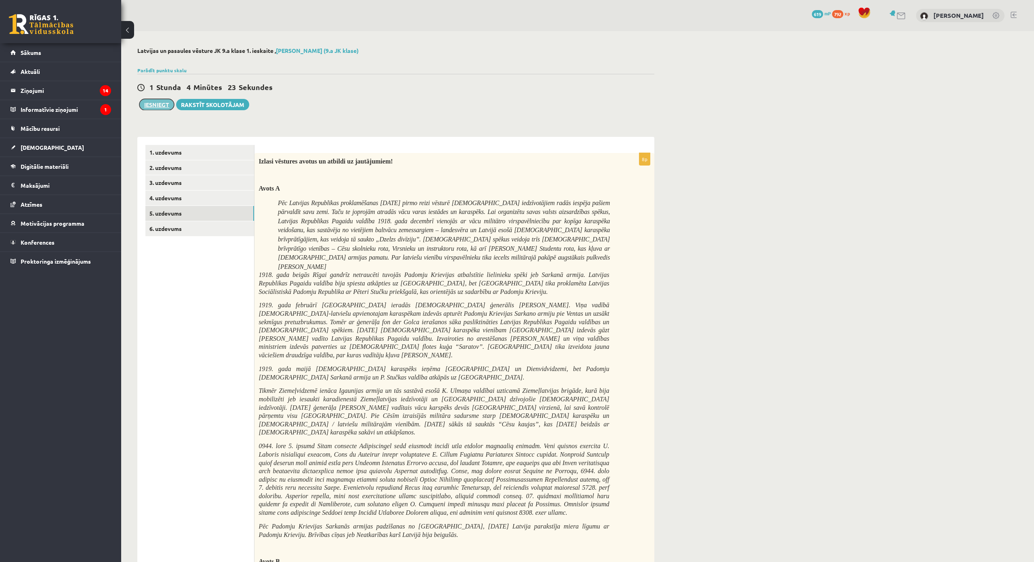
click at [153, 110] on button "Iesniegt" at bounding box center [156, 104] width 35 height 11
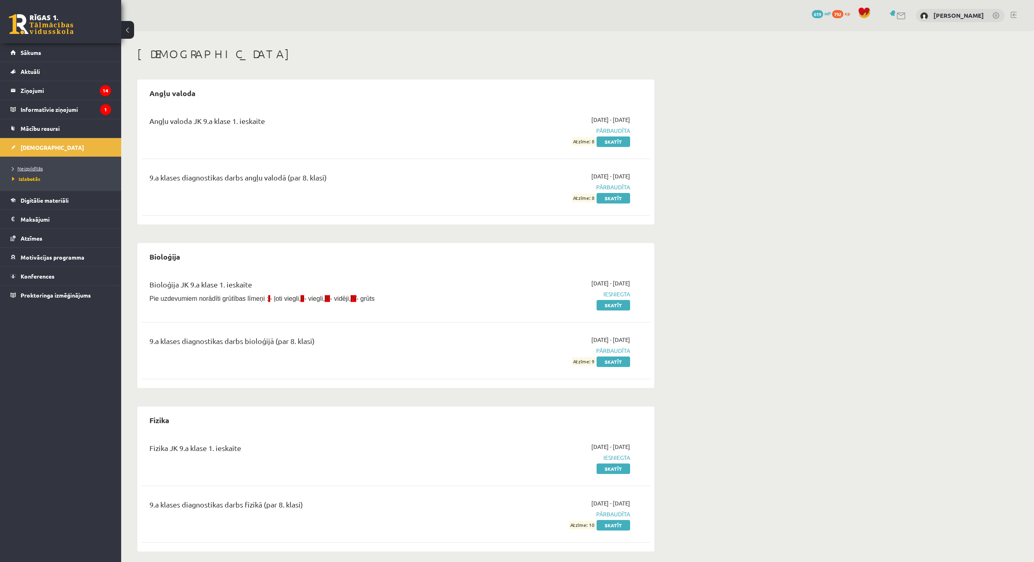
click at [45, 166] on link "Neizpildītās" at bounding box center [62, 168] width 101 height 7
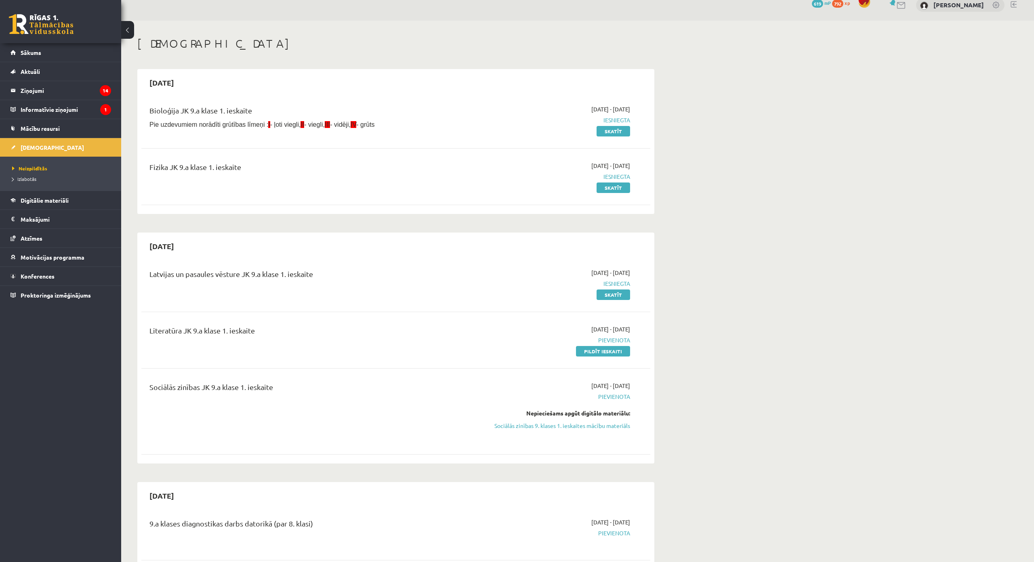
scroll to position [40, 0]
